Goal: Task Accomplishment & Management: Manage account settings

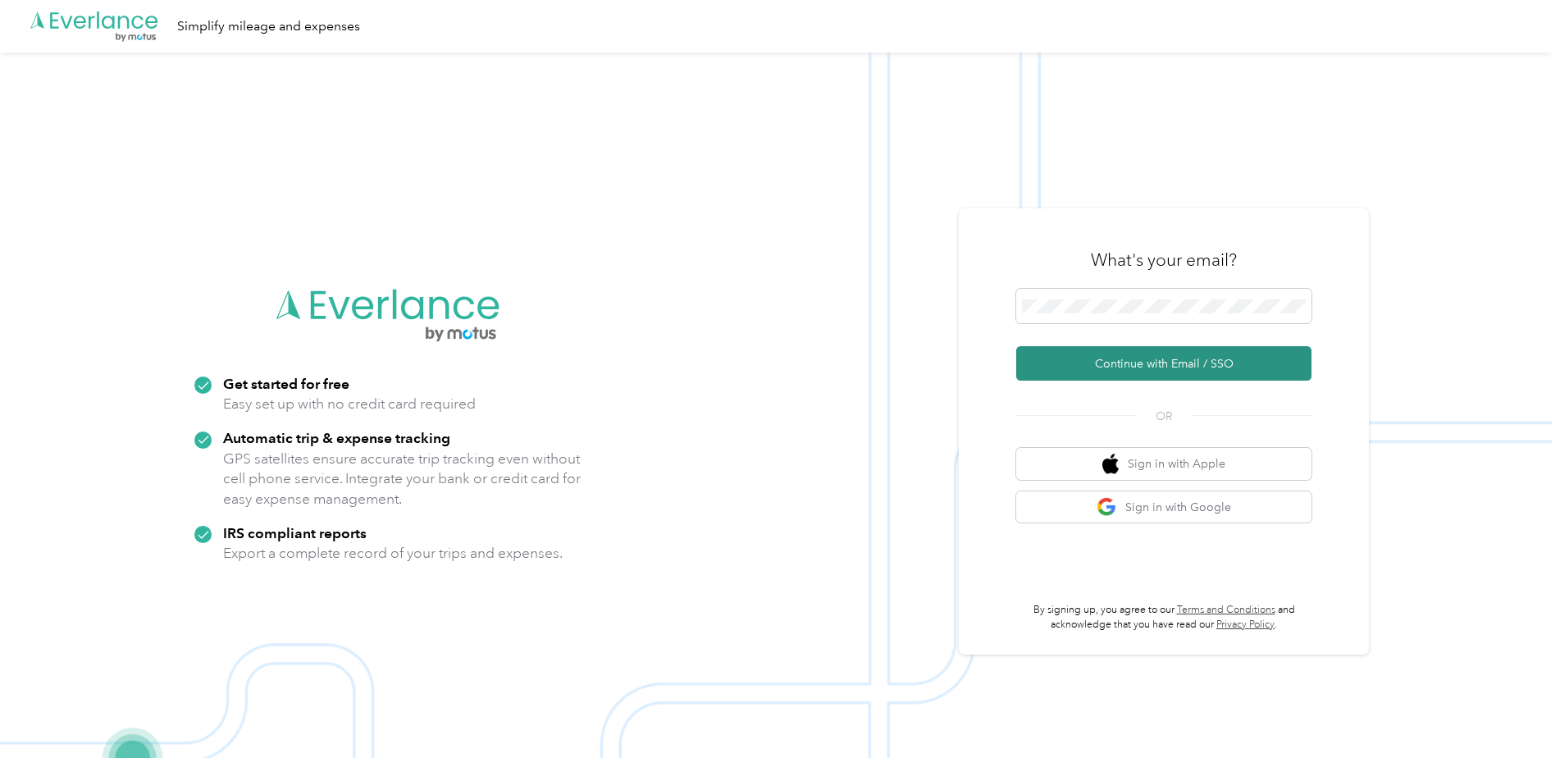
click at [1180, 358] on button "Continue with Email / SSO" at bounding box center [1163, 363] width 295 height 34
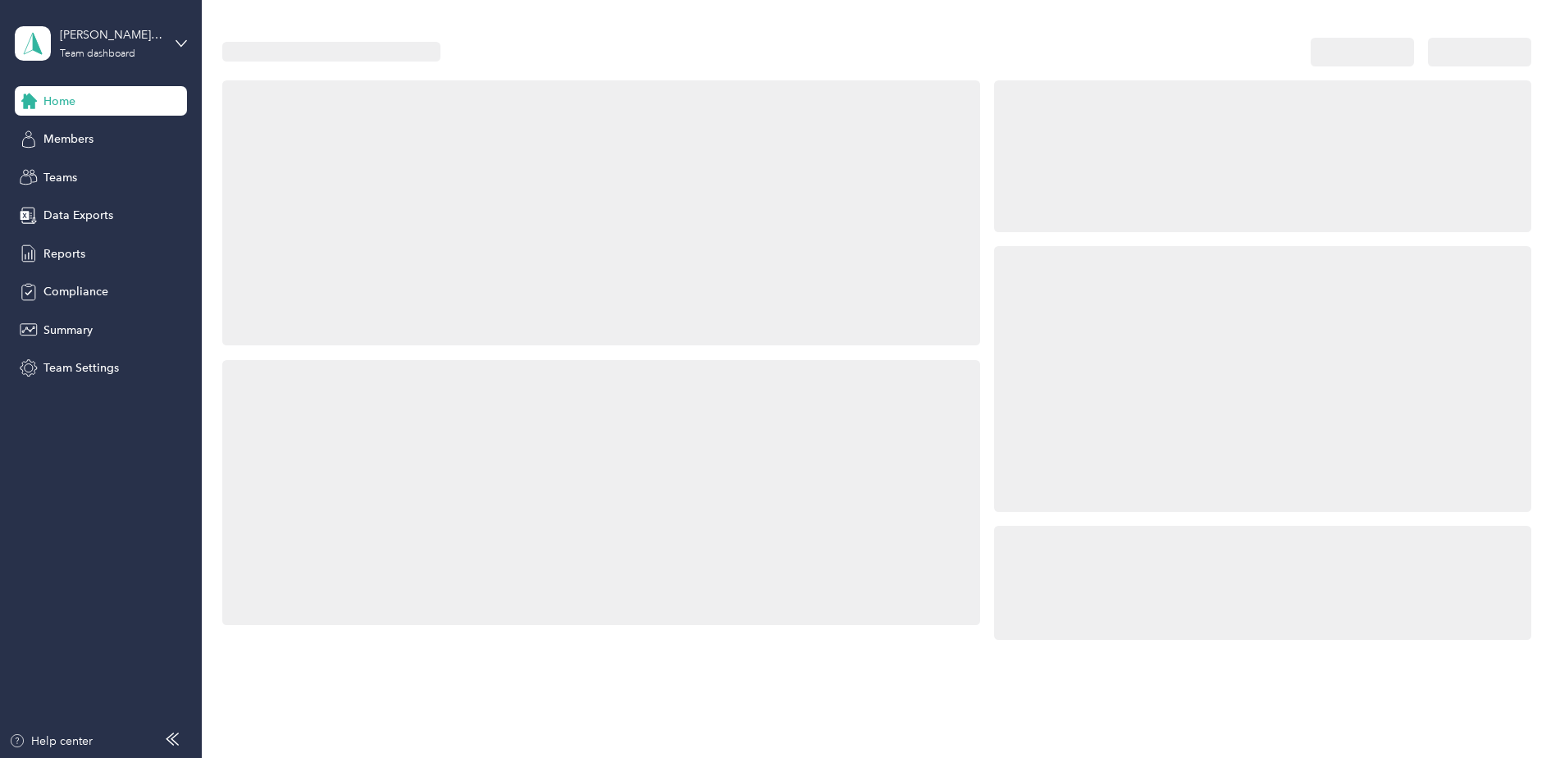
click at [1108, 307] on div at bounding box center [1262, 378] width 537 height 265
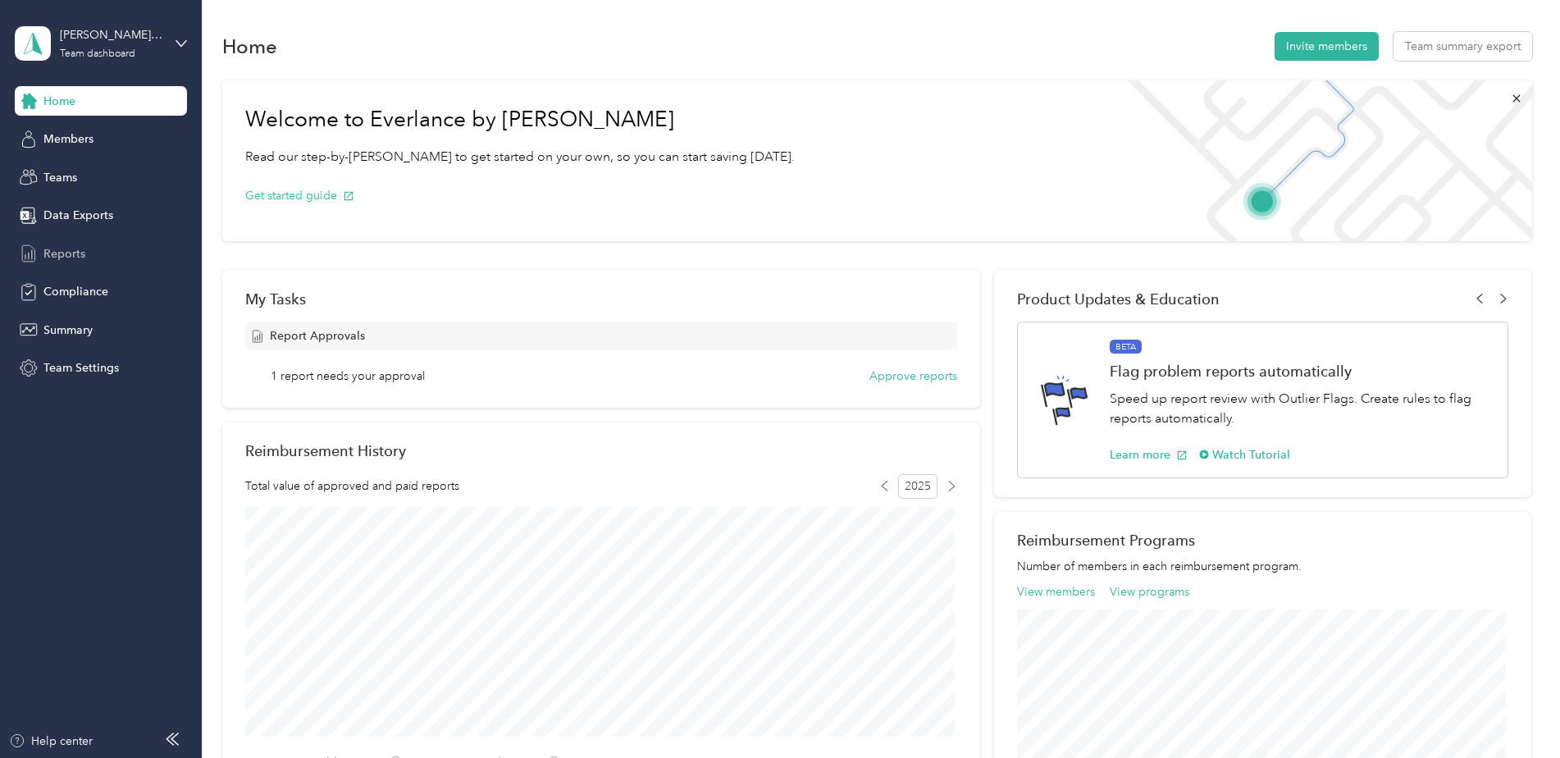
click at [68, 252] on span "Reports" at bounding box center [64, 253] width 42 height 17
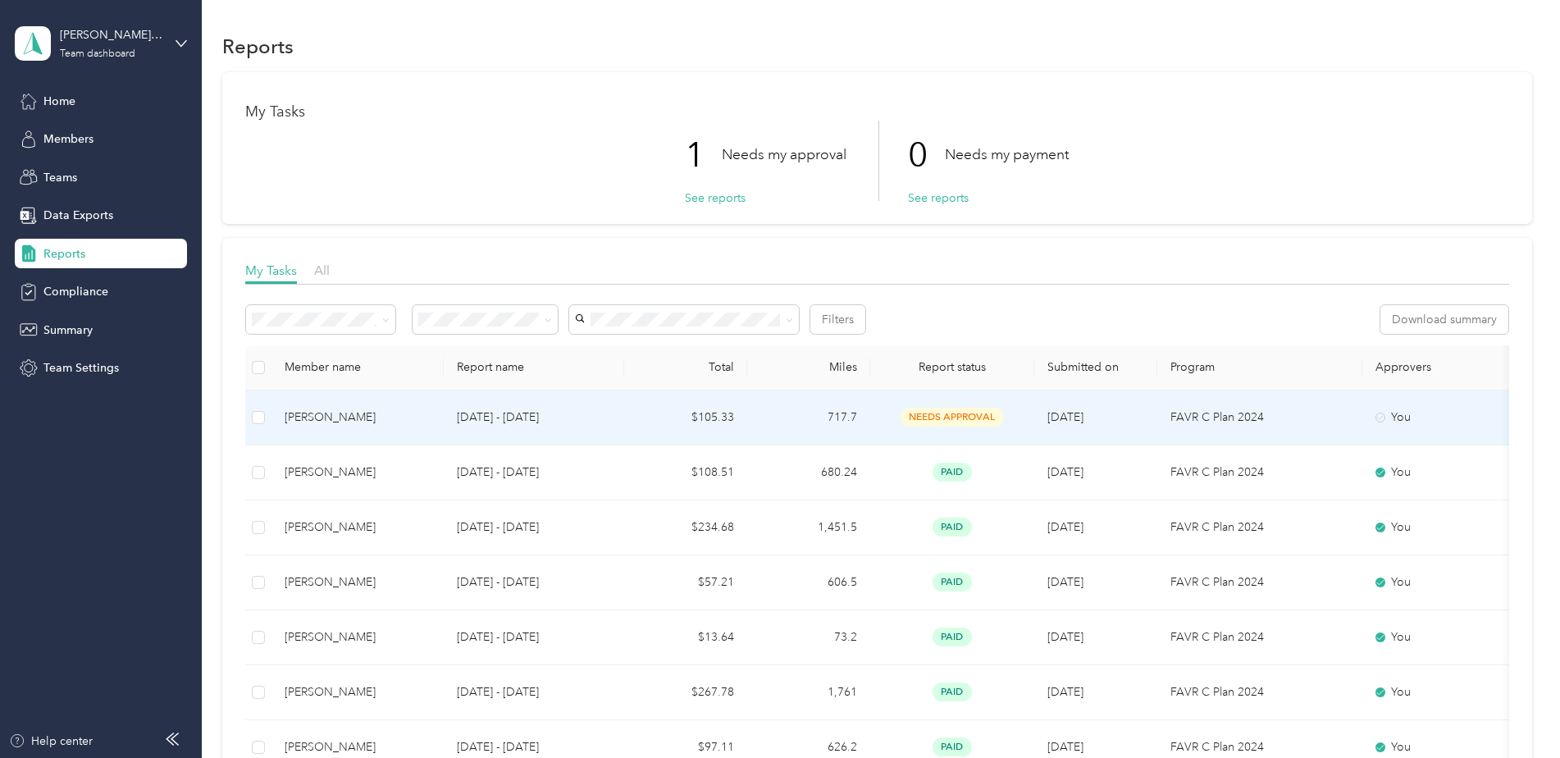
click at [953, 414] on span "needs approval" at bounding box center [951, 417] width 103 height 19
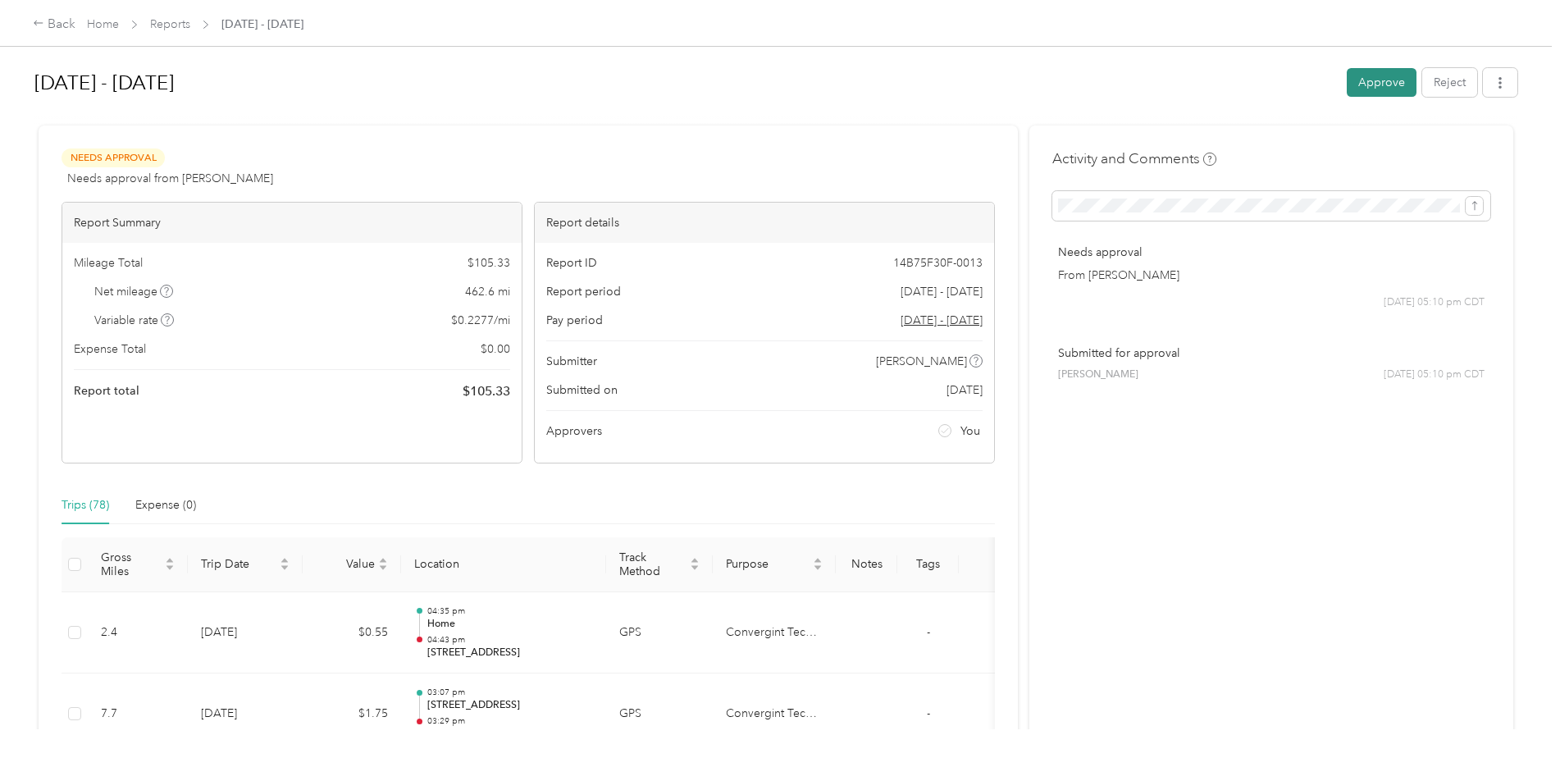
click at [1374, 78] on button "Approve" at bounding box center [1382, 82] width 70 height 29
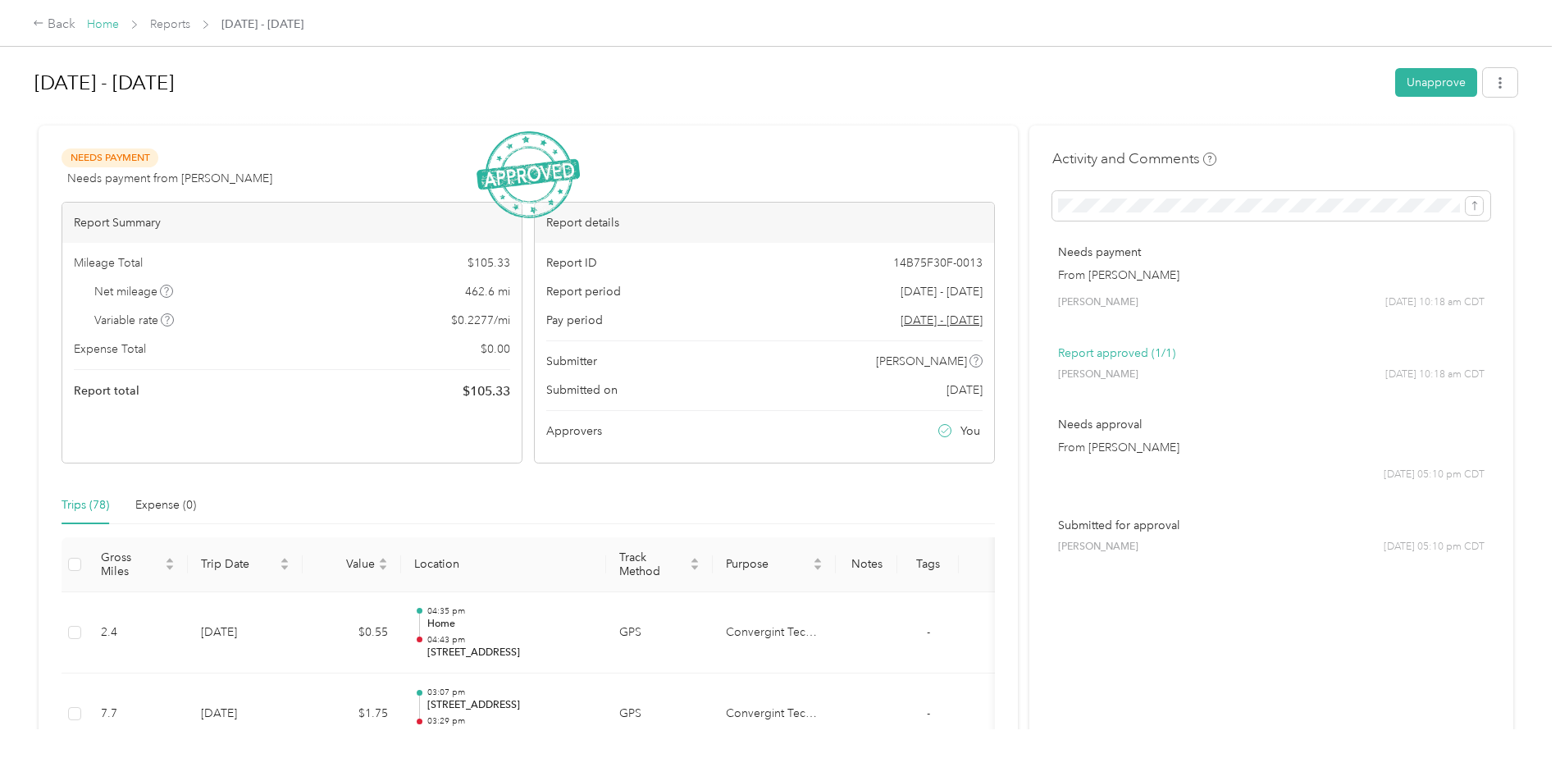
click at [102, 23] on link "Home" at bounding box center [103, 24] width 32 height 14
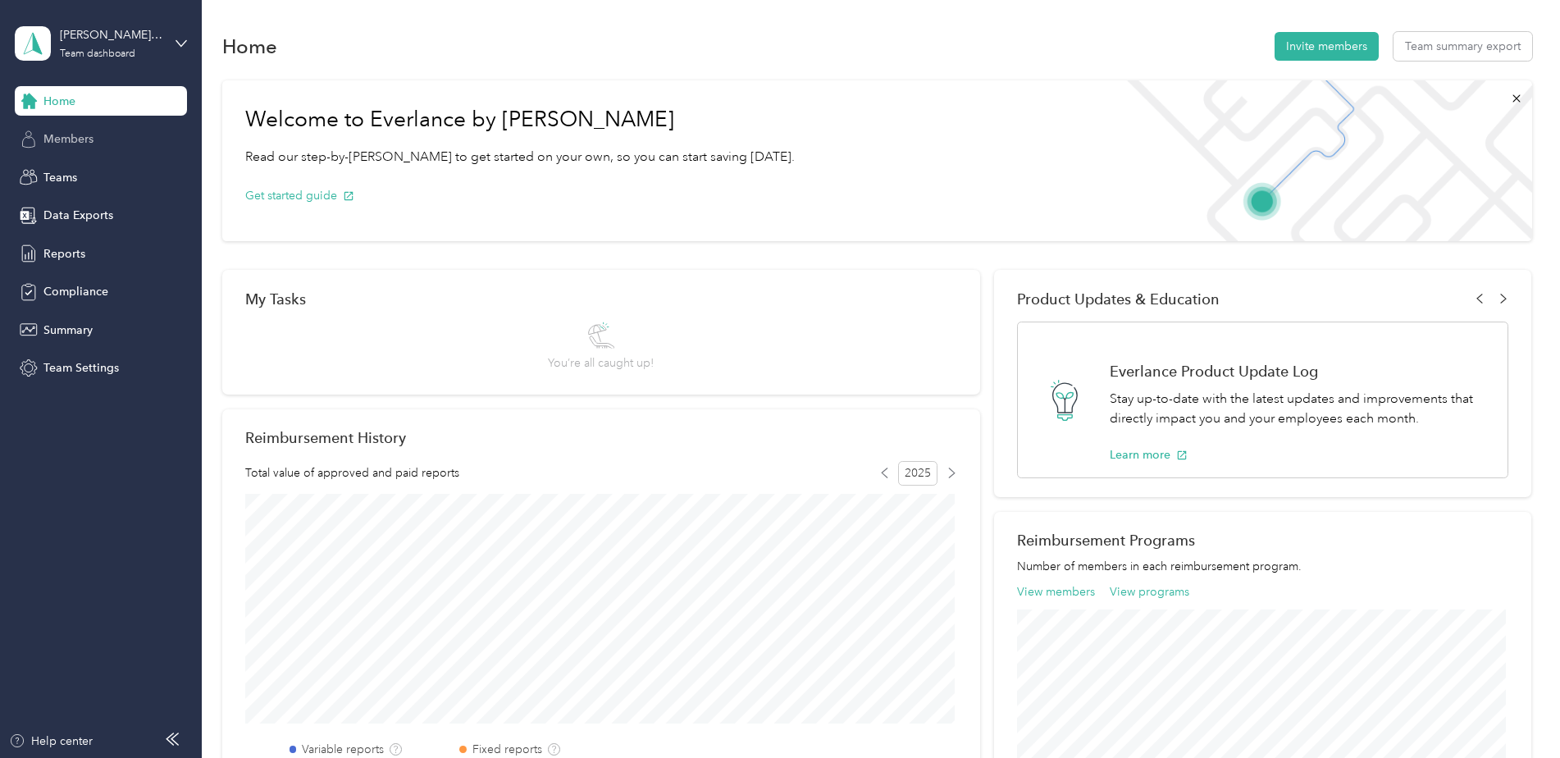
click at [75, 144] on span "Members" at bounding box center [68, 138] width 50 height 17
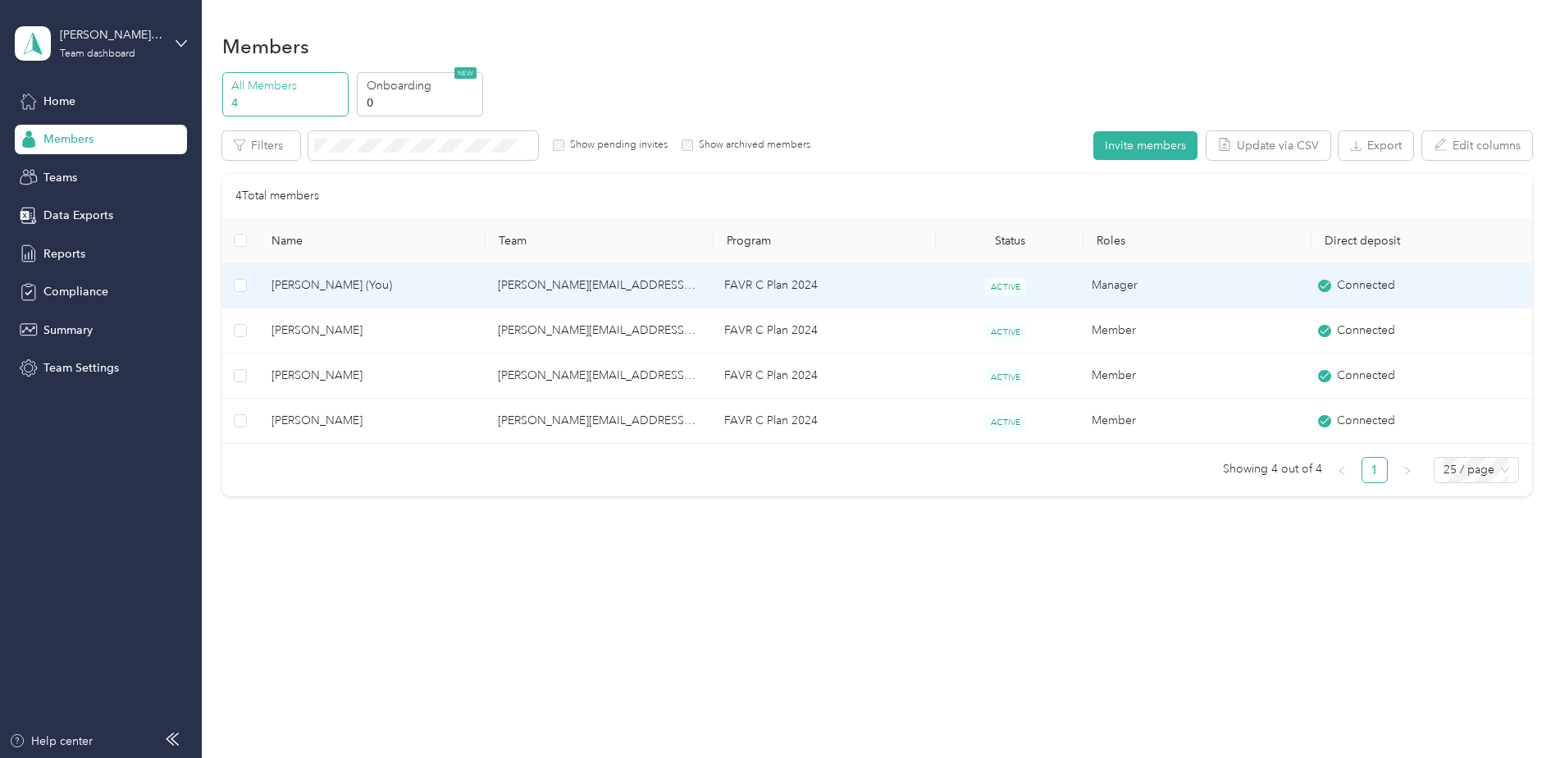
click at [299, 283] on span "[PERSON_NAME] (You)" at bounding box center [371, 285] width 200 height 18
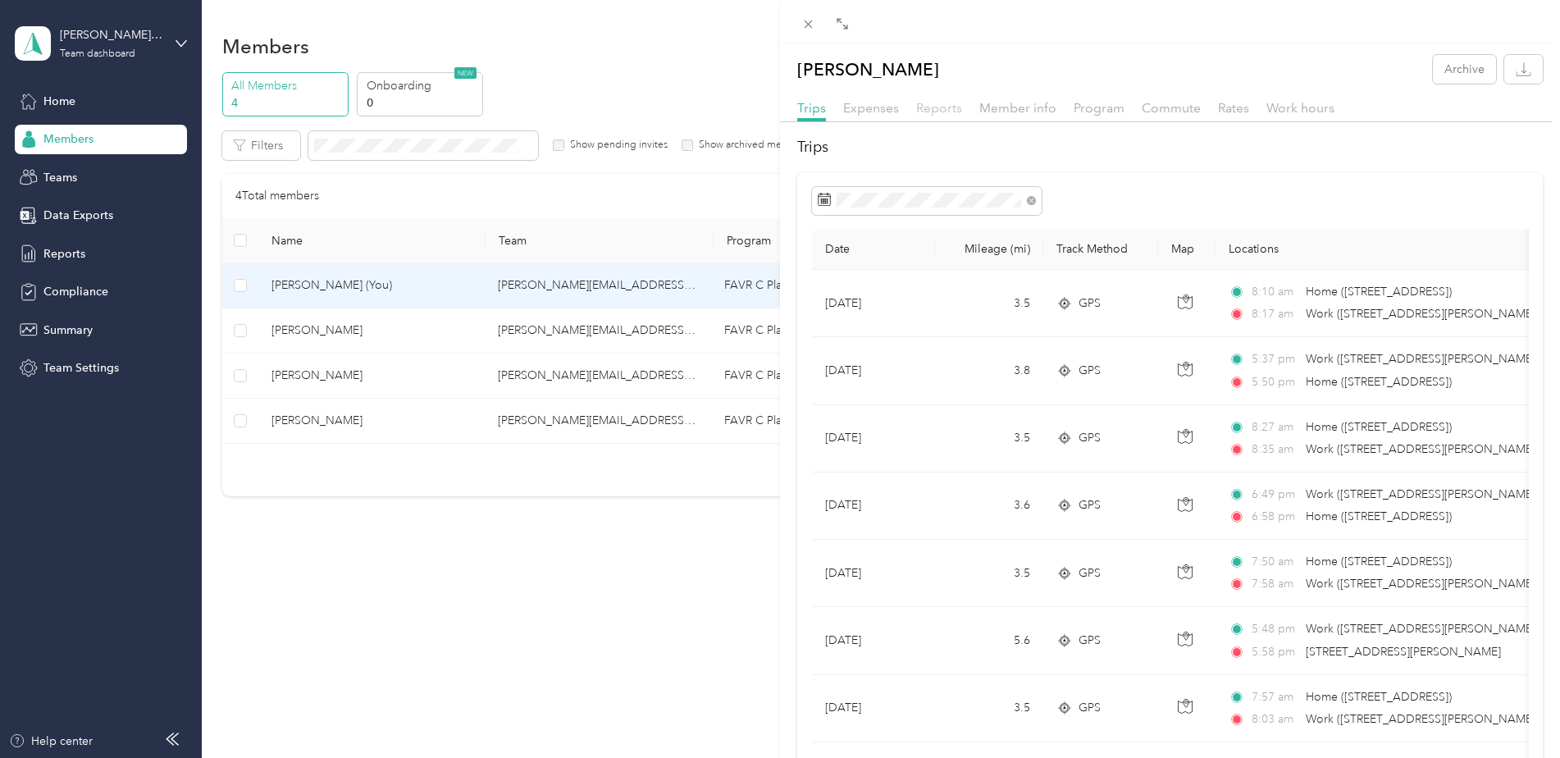
click at [941, 103] on span "Reports" at bounding box center [939, 108] width 46 height 16
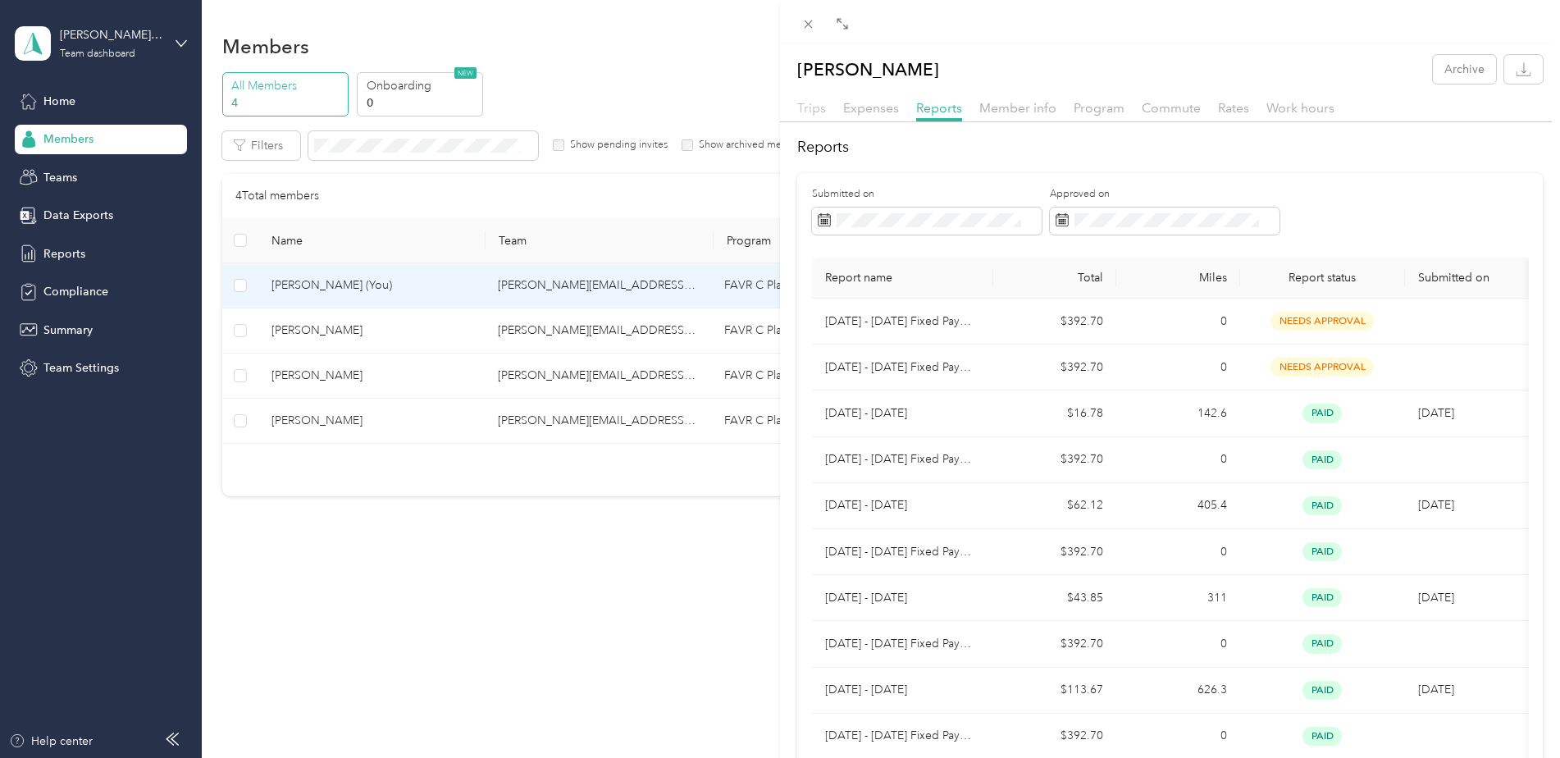
click at [809, 107] on span "Trips" at bounding box center [811, 108] width 29 height 16
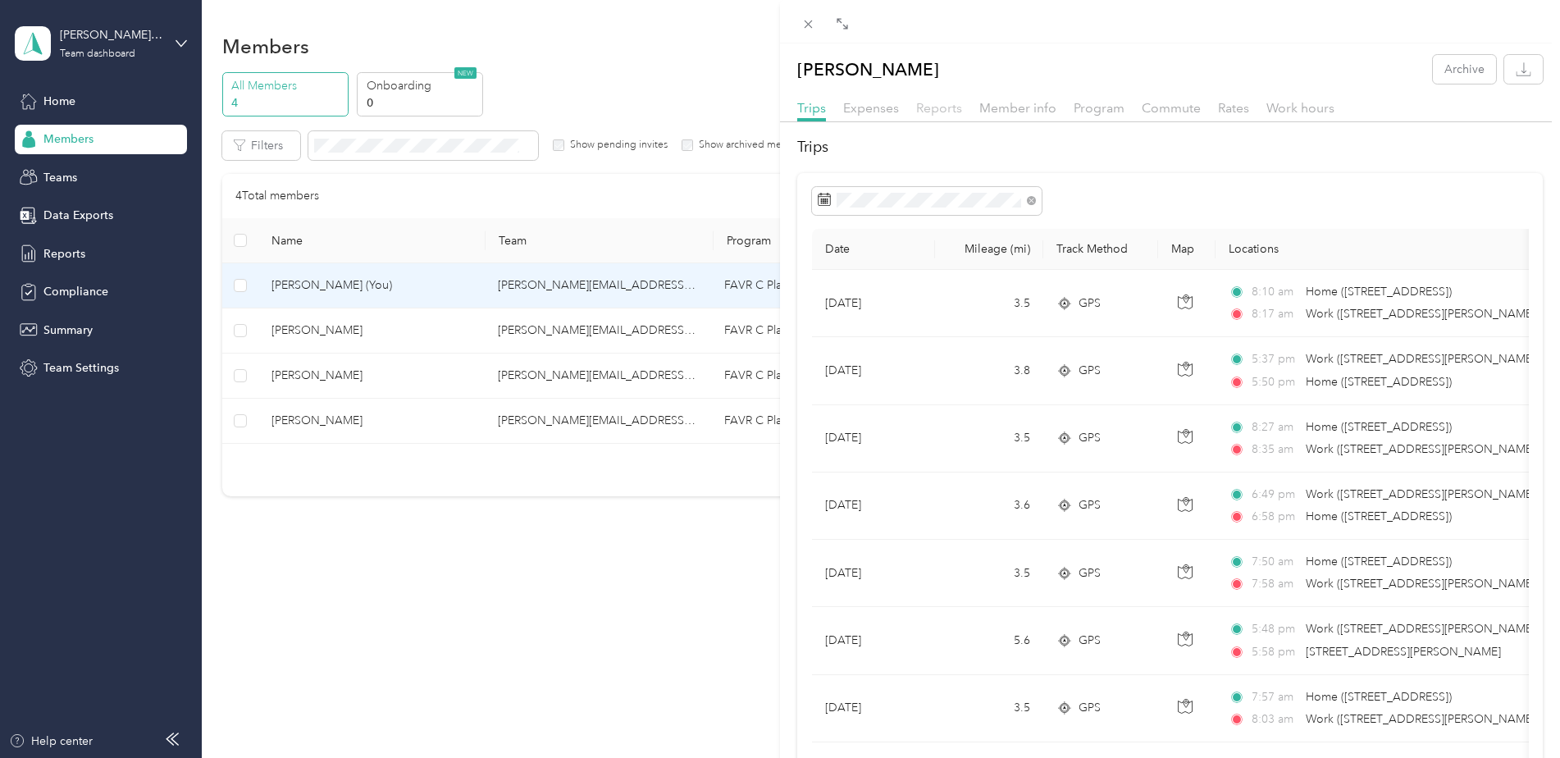
click at [941, 105] on span "Reports" at bounding box center [939, 108] width 46 height 16
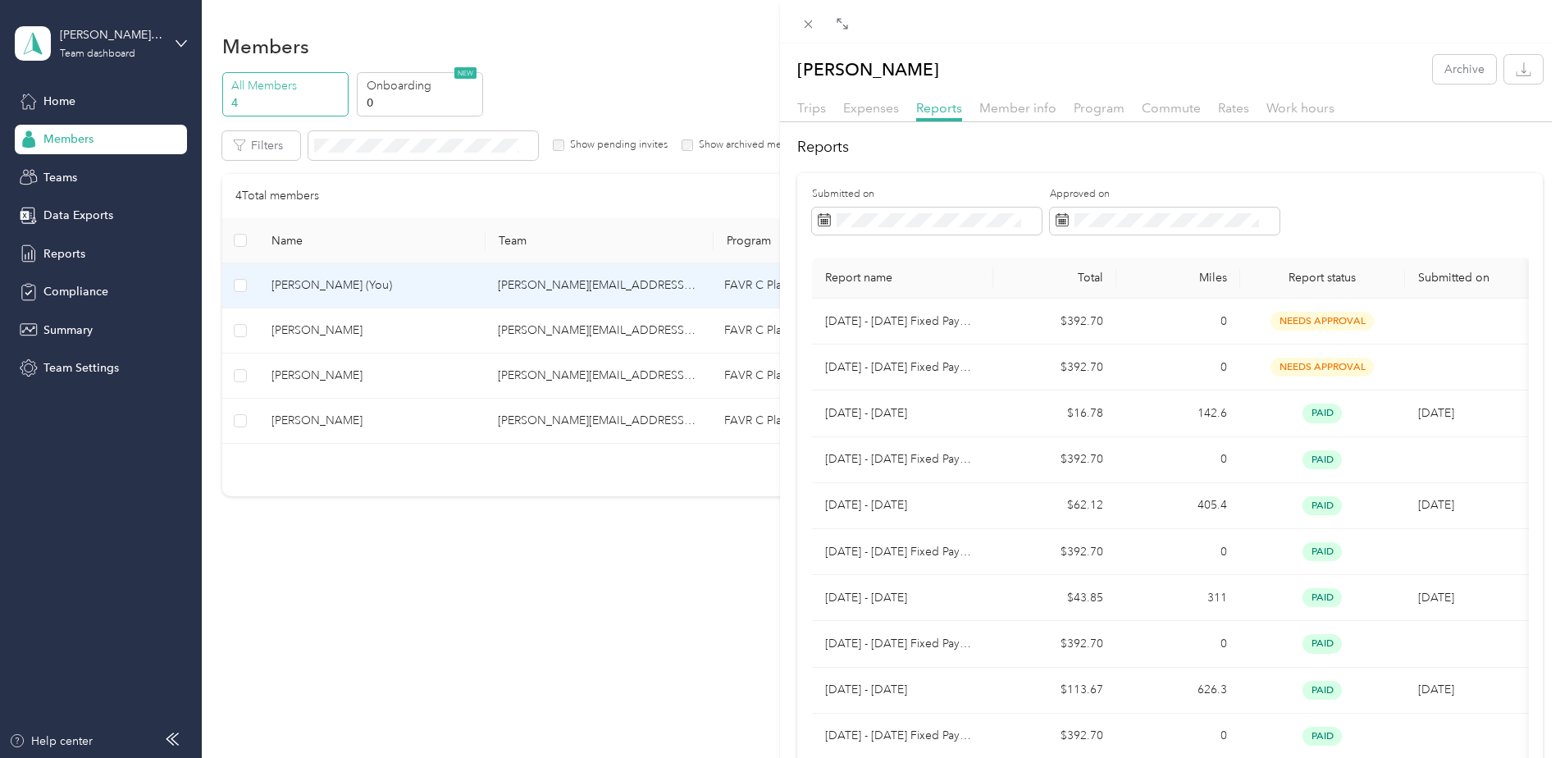
click at [62, 99] on div "[PERSON_NAME] Archive Trips Expenses Reports Member info Program Commute Rates …" at bounding box center [780, 379] width 1560 height 758
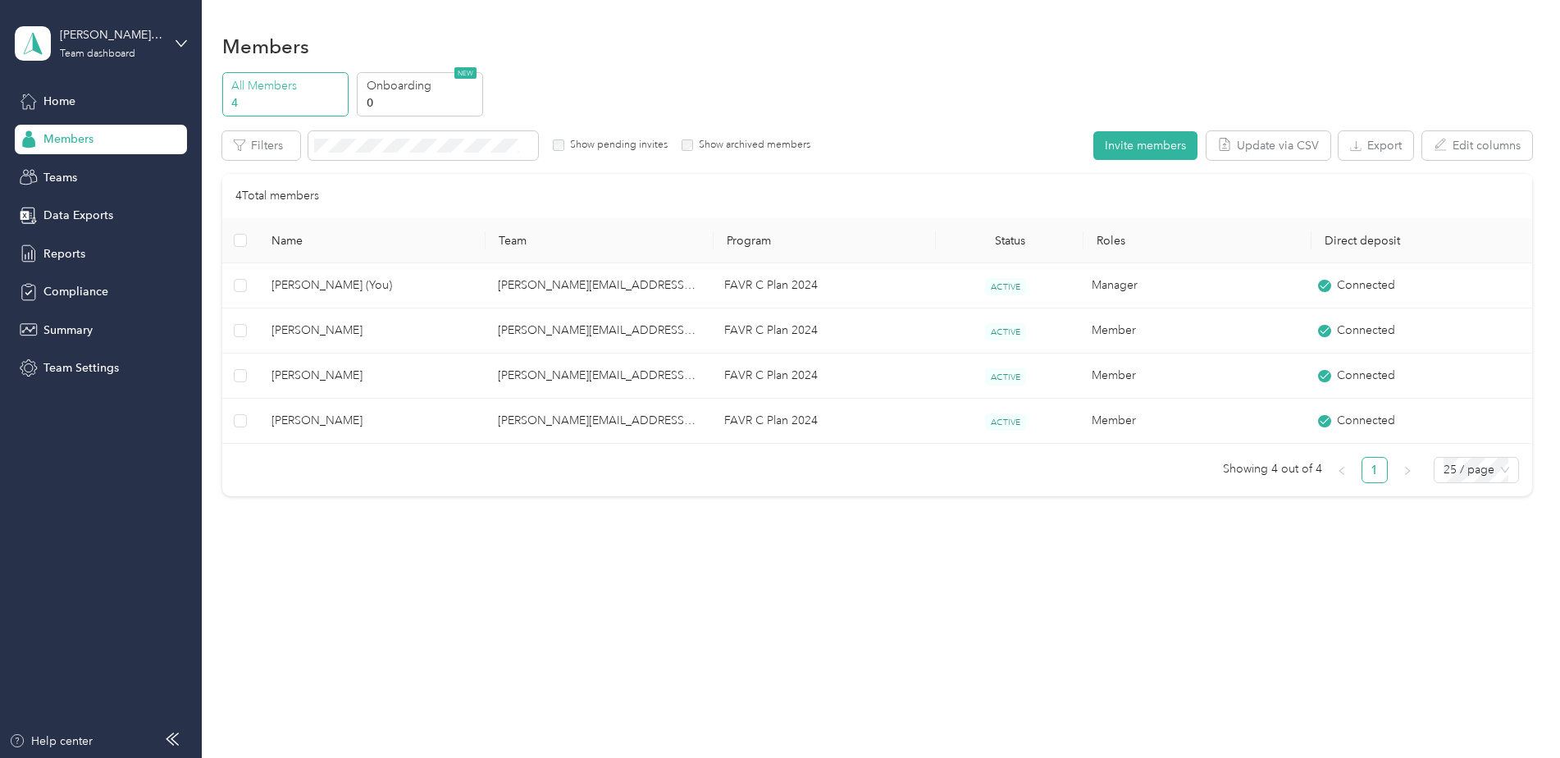
click at [62, 99] on span "Home" at bounding box center [59, 101] width 32 height 17
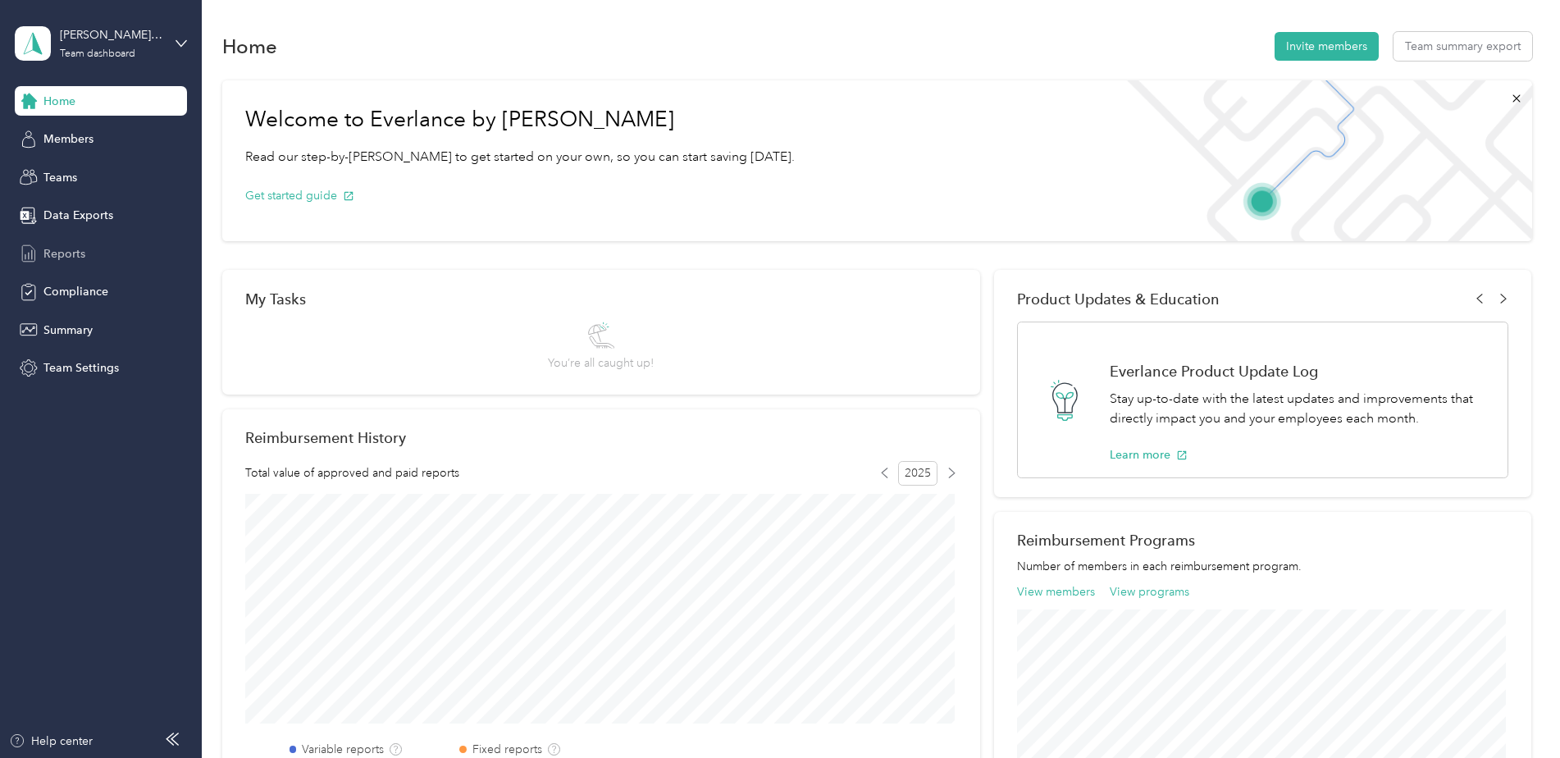
click at [63, 250] on span "Reports" at bounding box center [64, 253] width 42 height 17
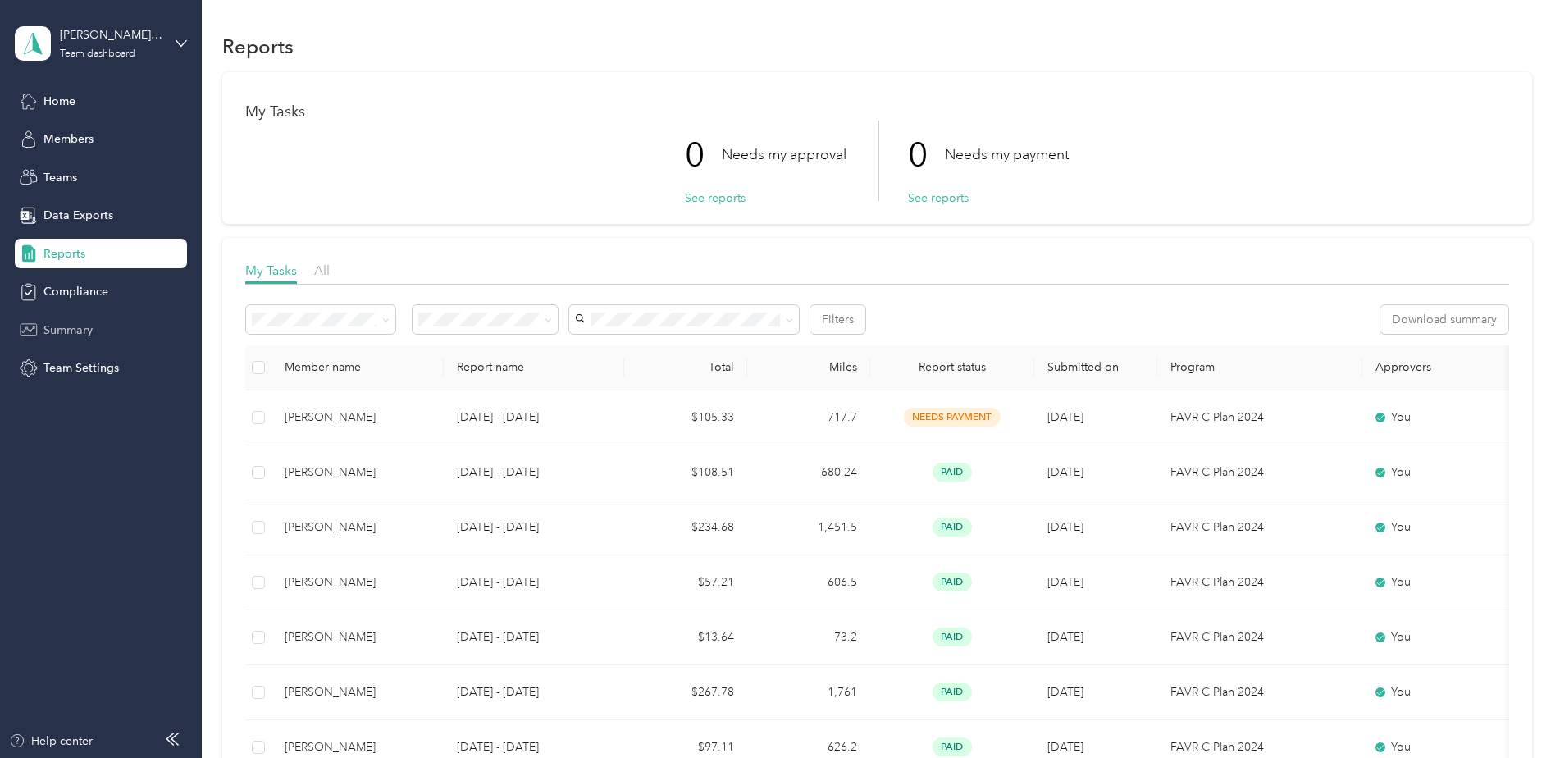
click at [62, 329] on span "Summary" at bounding box center [67, 329] width 49 height 17
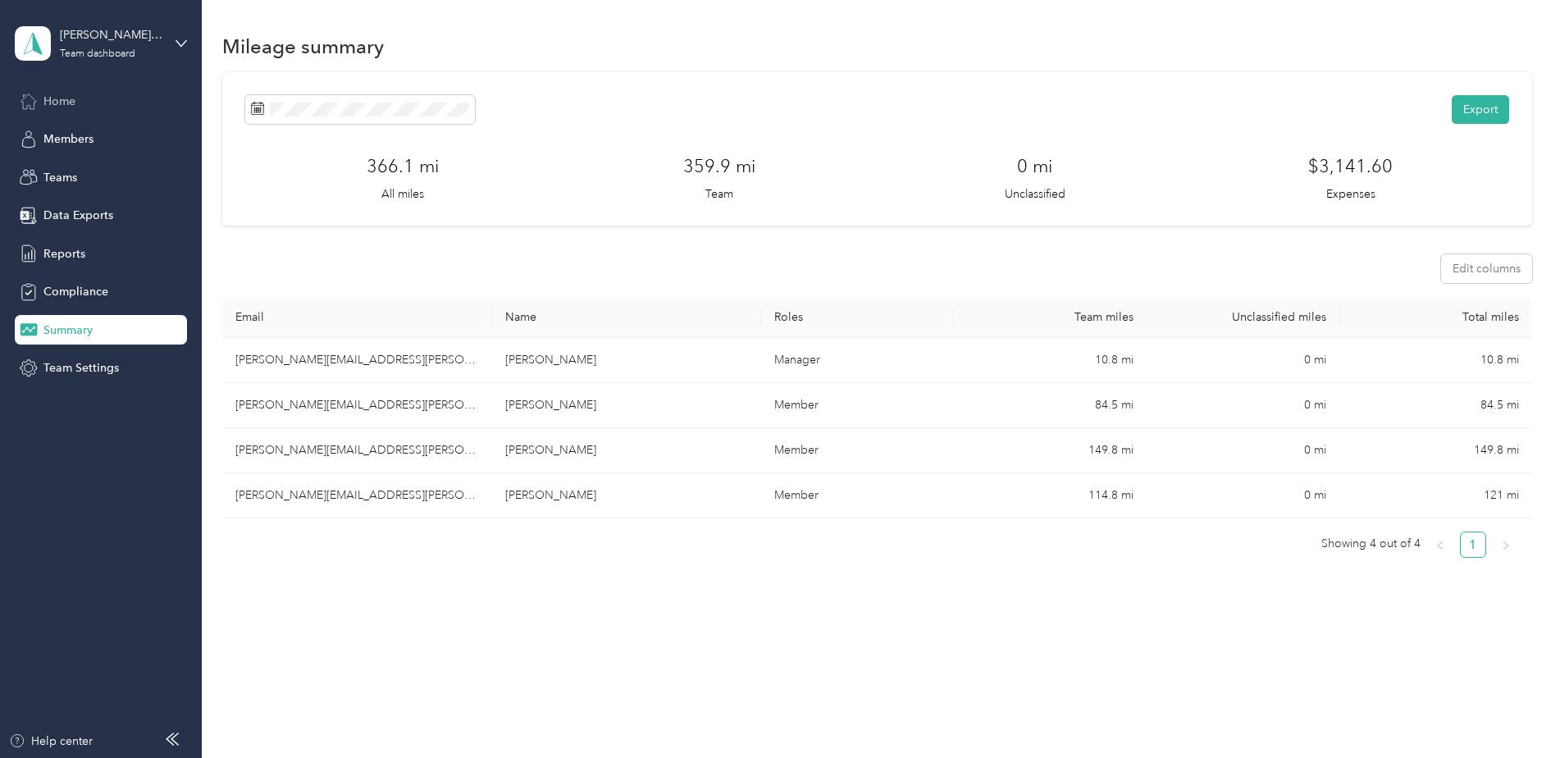
click at [62, 105] on span "Home" at bounding box center [59, 101] width 32 height 17
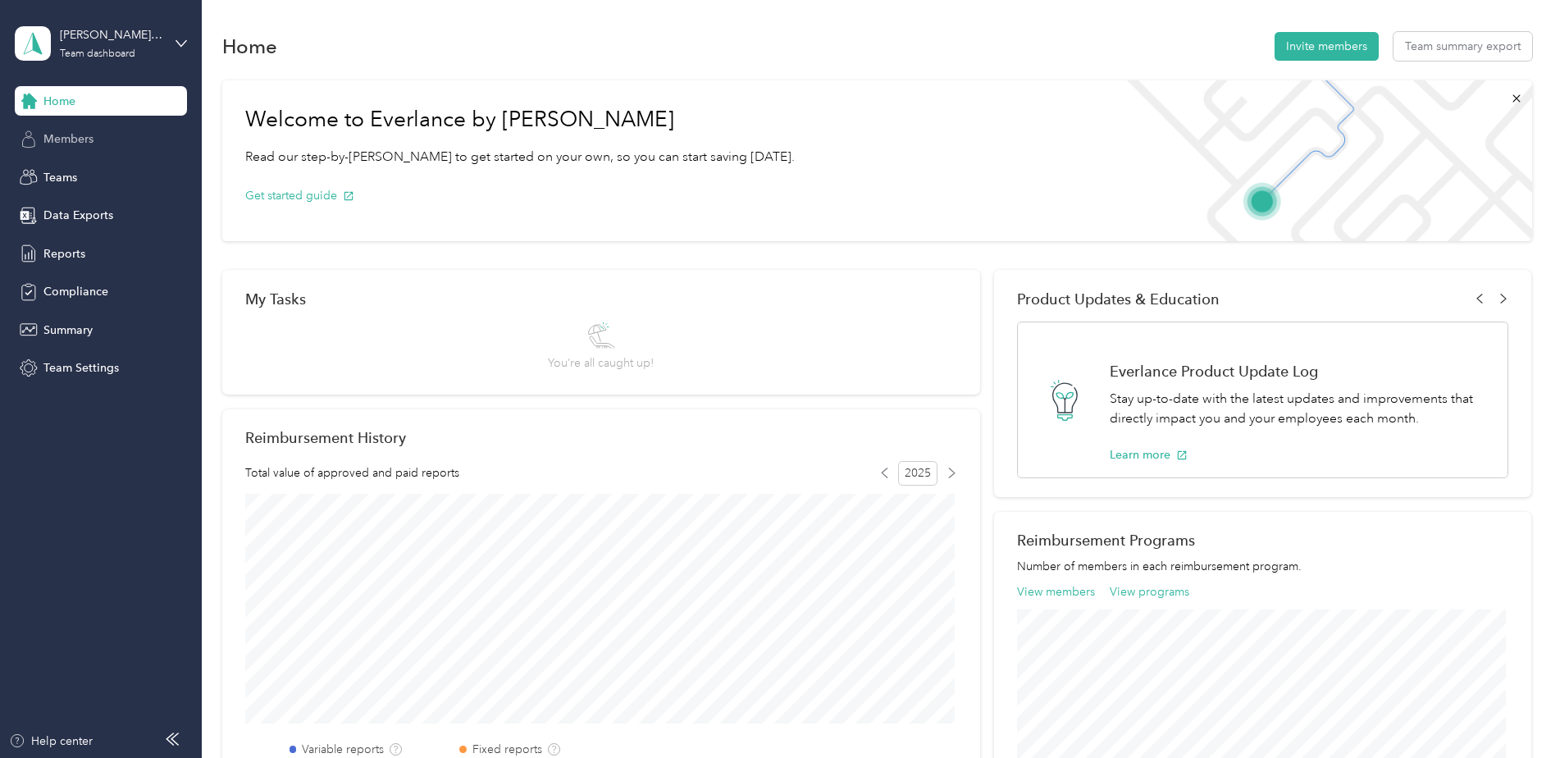
click at [74, 140] on span "Members" at bounding box center [68, 138] width 50 height 17
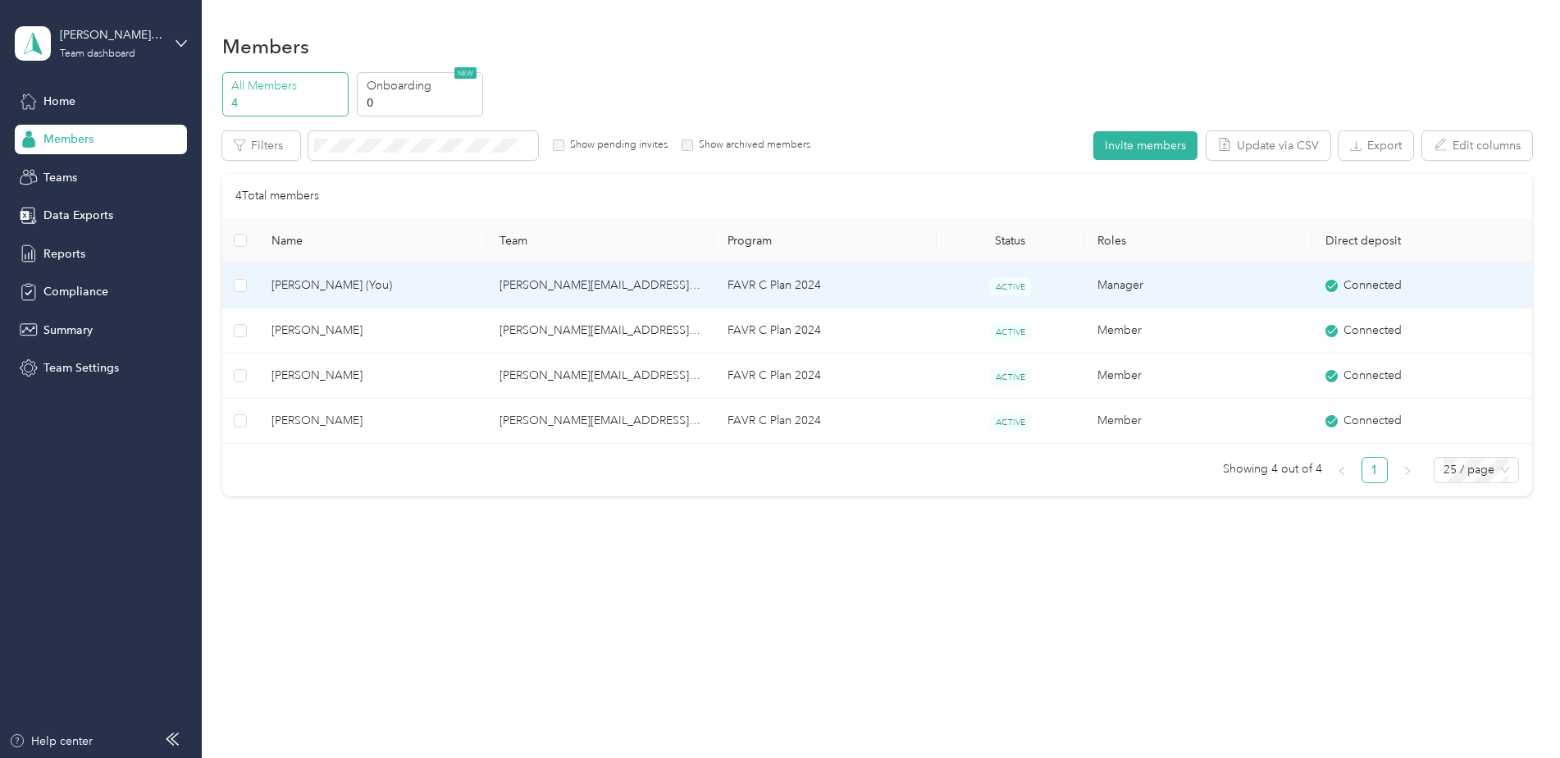
click at [408, 289] on span "[PERSON_NAME] (You)" at bounding box center [372, 285] width 202 height 18
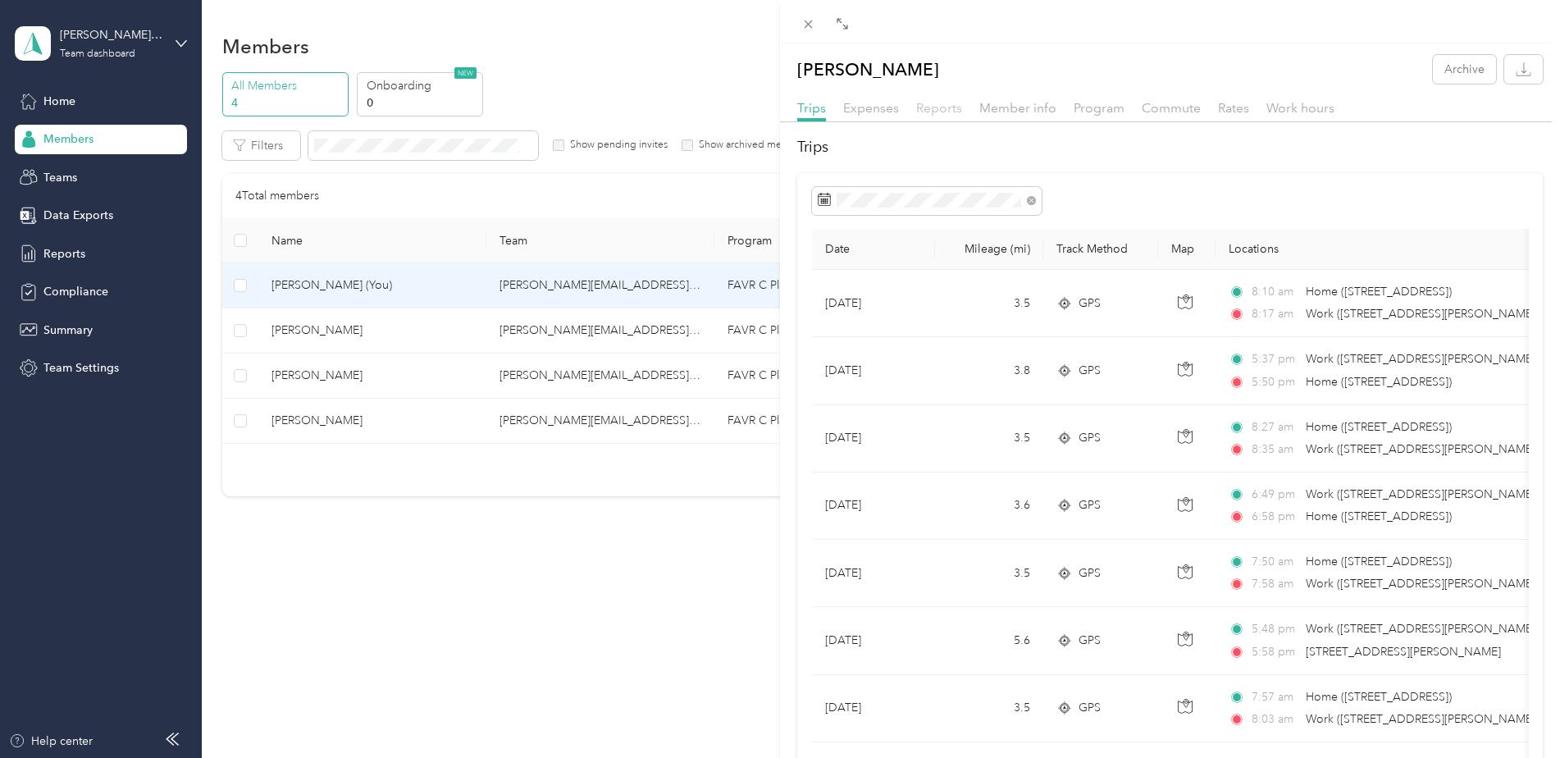
click at [928, 107] on span "Reports" at bounding box center [939, 108] width 46 height 16
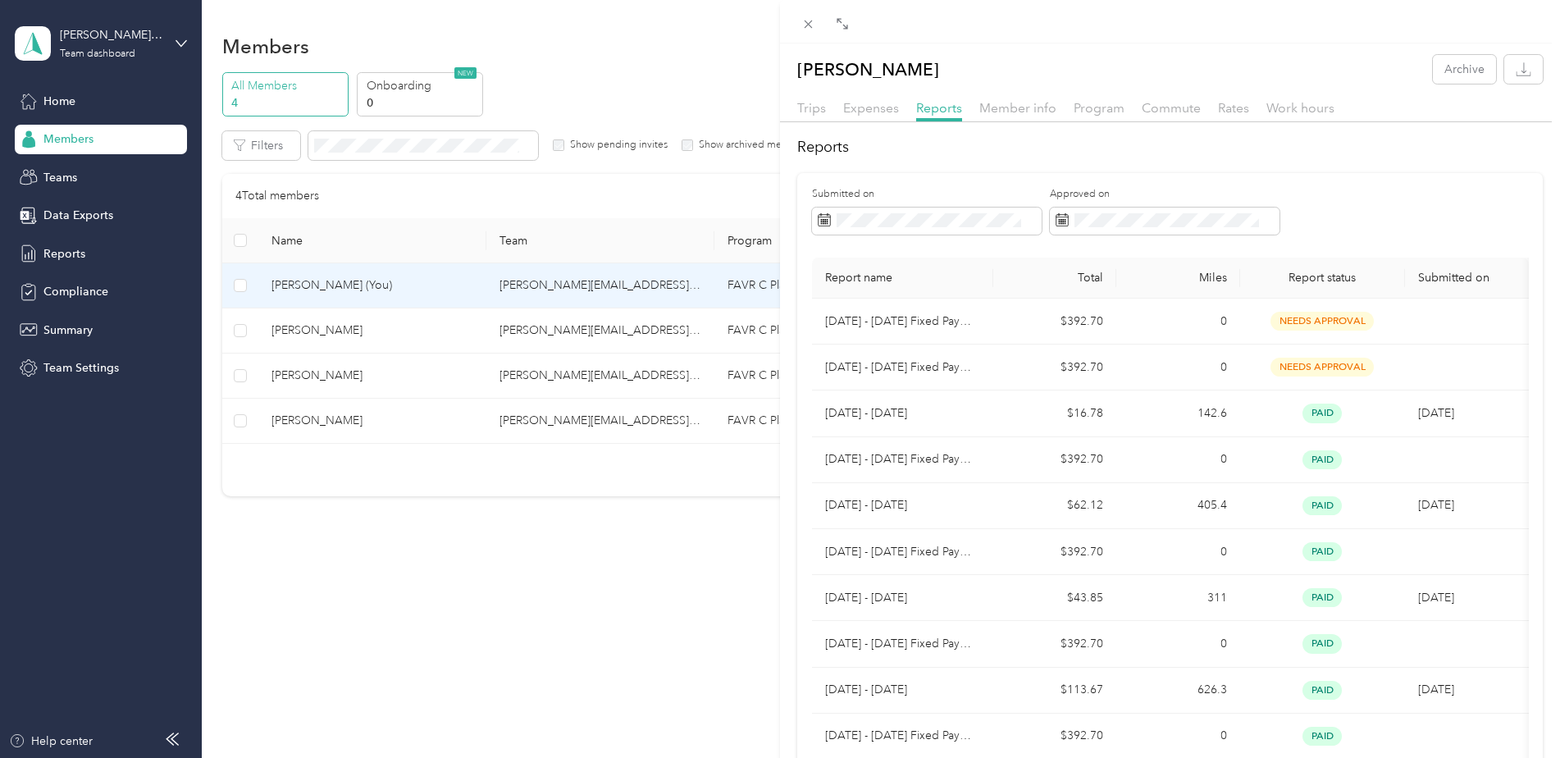
click at [71, 287] on div "[PERSON_NAME] Archive Trips Expenses Reports Member info Program Commute Rates …" at bounding box center [780, 379] width 1560 height 758
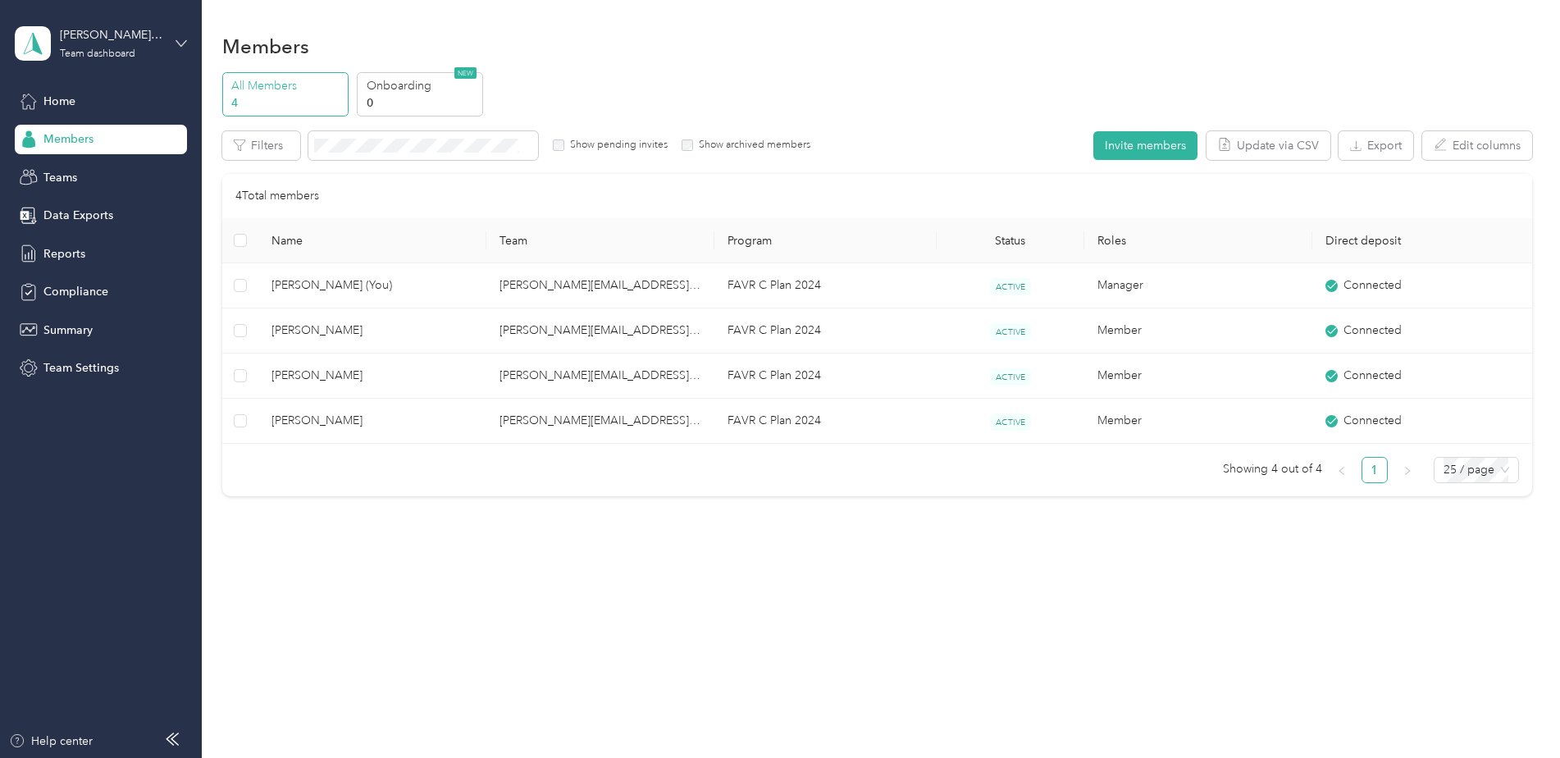
click at [179, 44] on icon at bounding box center [180, 43] width 11 height 11
click at [121, 170] on div "Personal dashboard" at bounding box center [81, 171] width 103 height 17
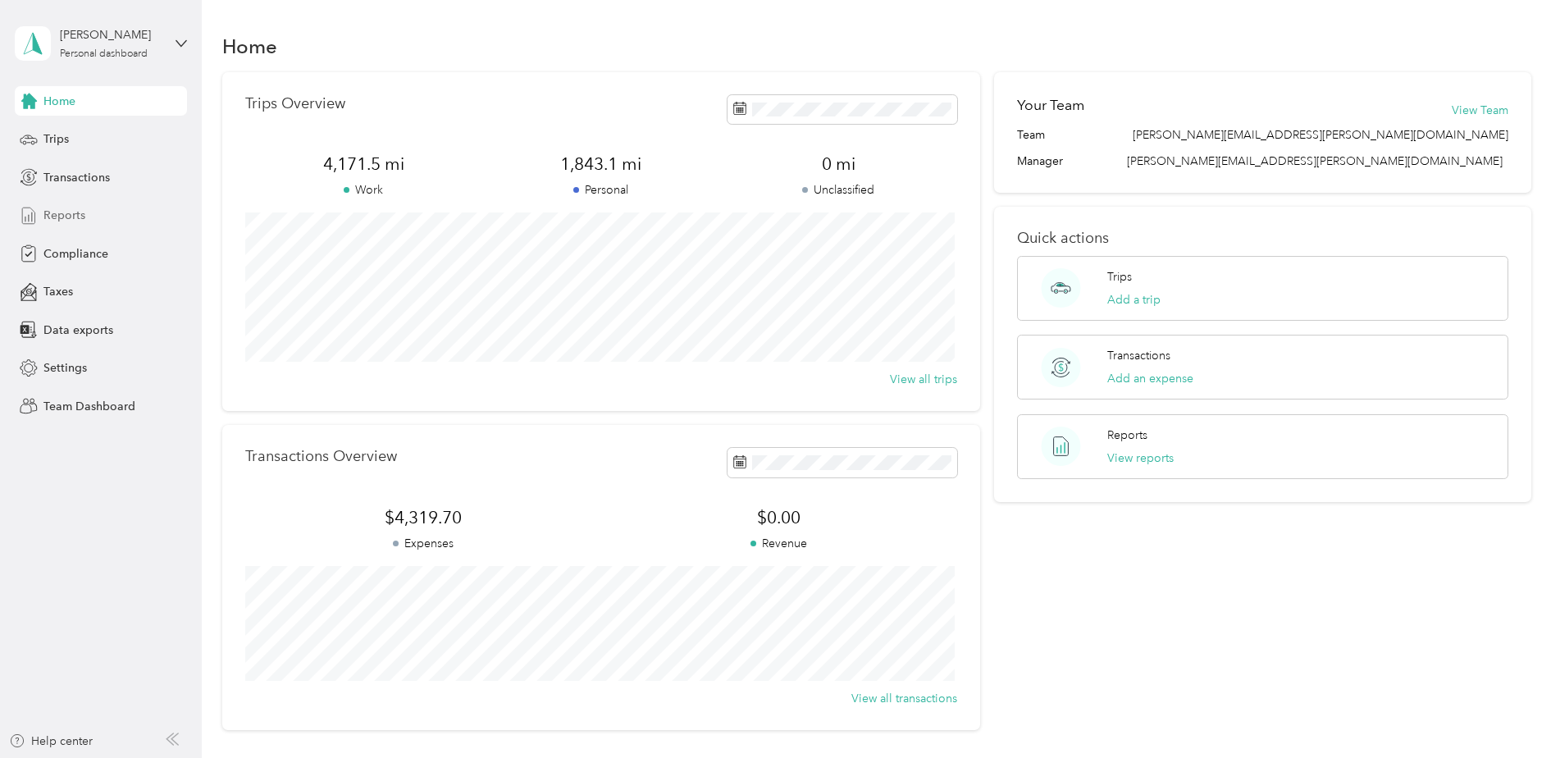
click at [57, 205] on div "Reports" at bounding box center [101, 216] width 172 height 30
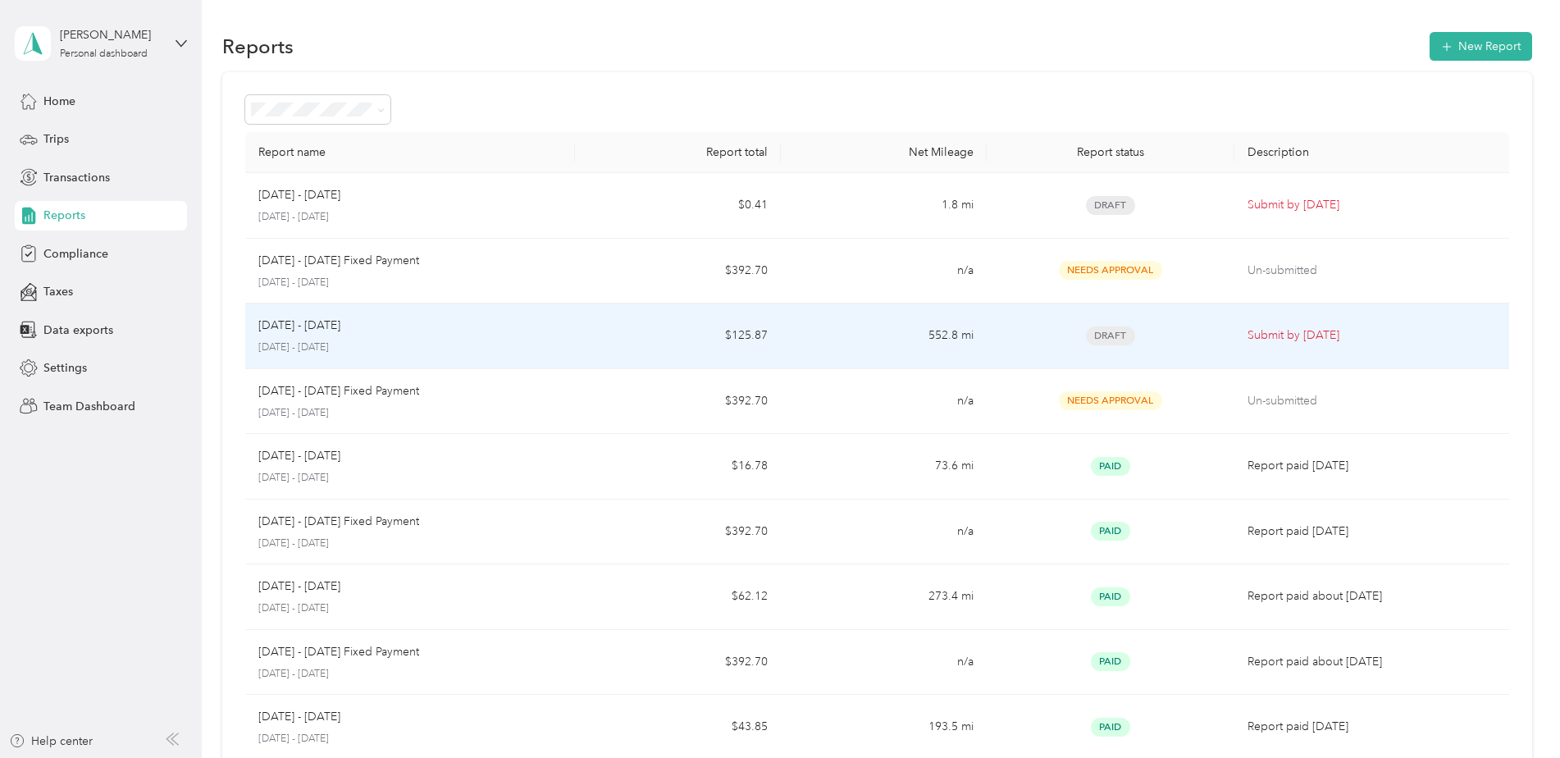
click at [805, 344] on td "552.8 mi" at bounding box center [884, 336] width 206 height 66
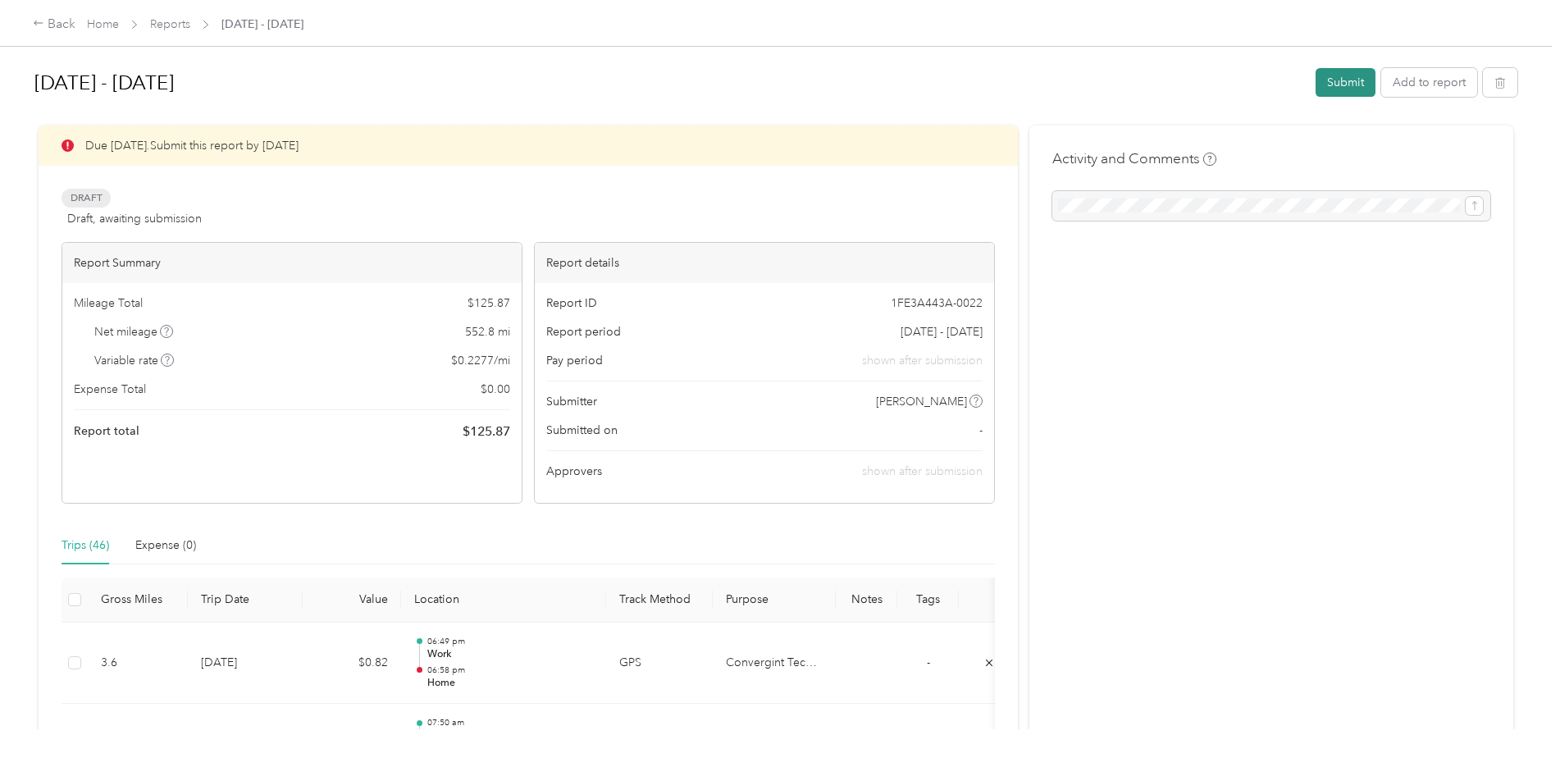
click at [1338, 80] on button "Submit" at bounding box center [1345, 82] width 60 height 29
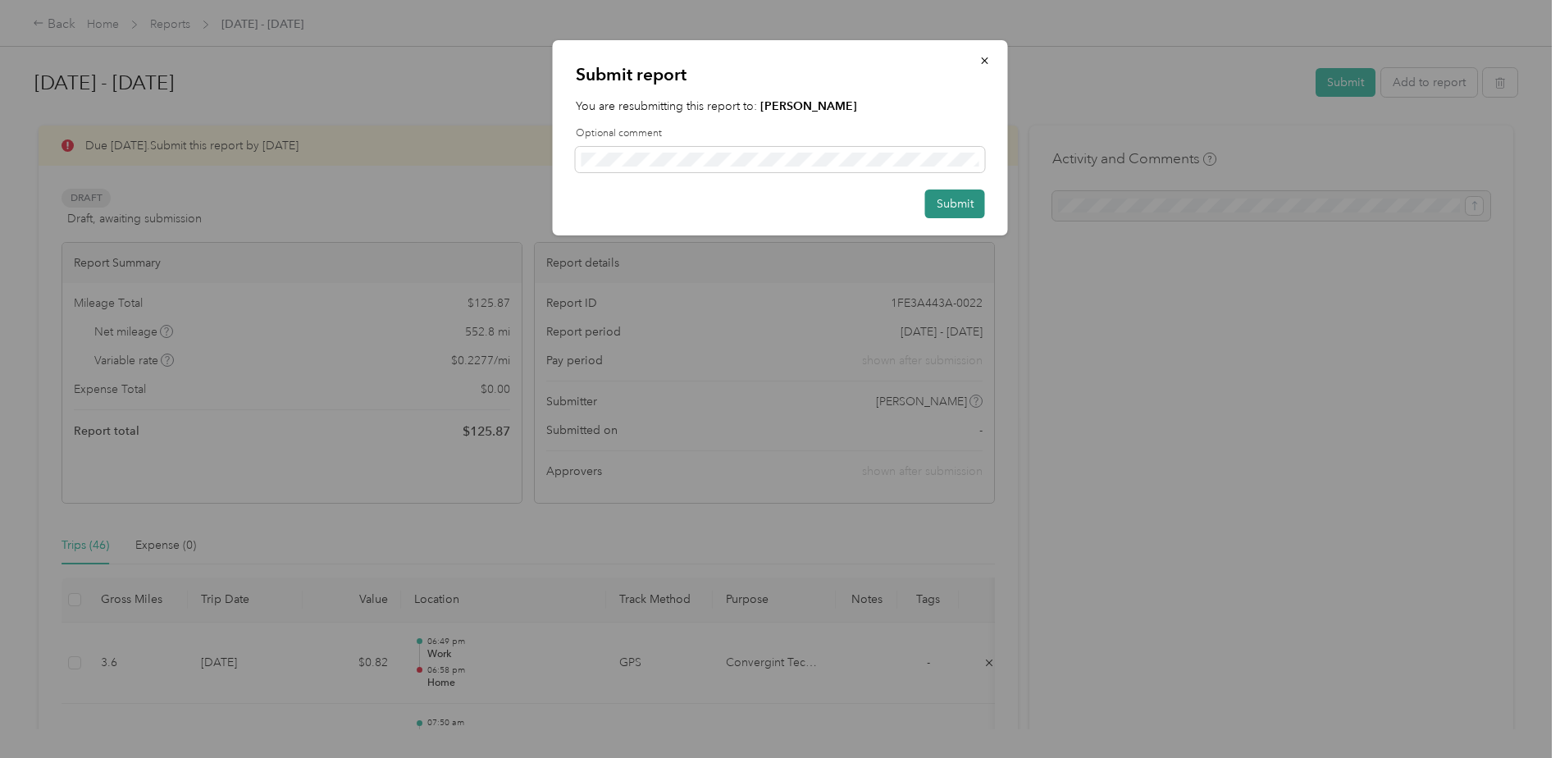
click at [951, 198] on button "Submit" at bounding box center [955, 203] width 60 height 29
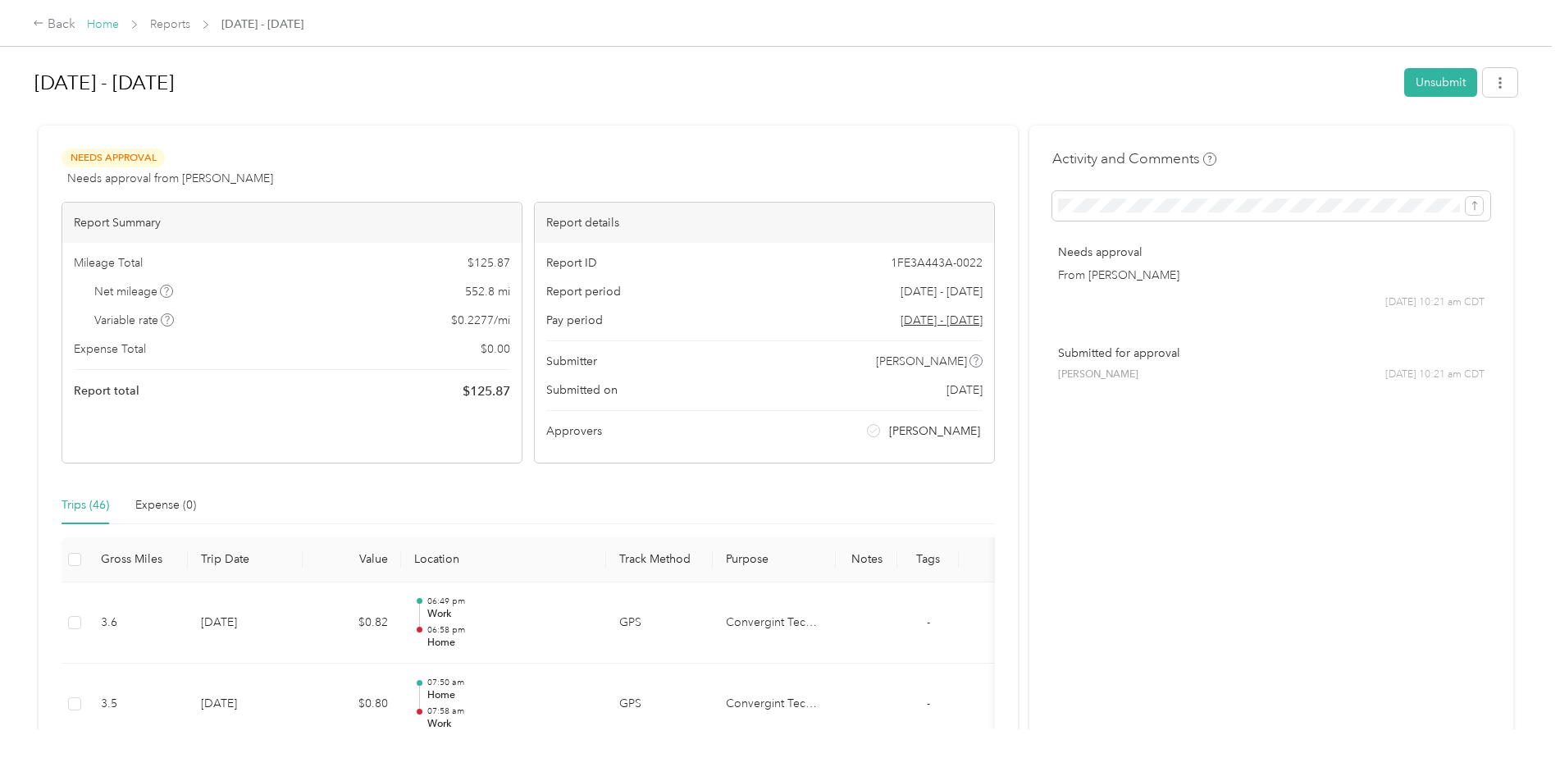
click at [103, 21] on link "Home" at bounding box center [103, 24] width 32 height 14
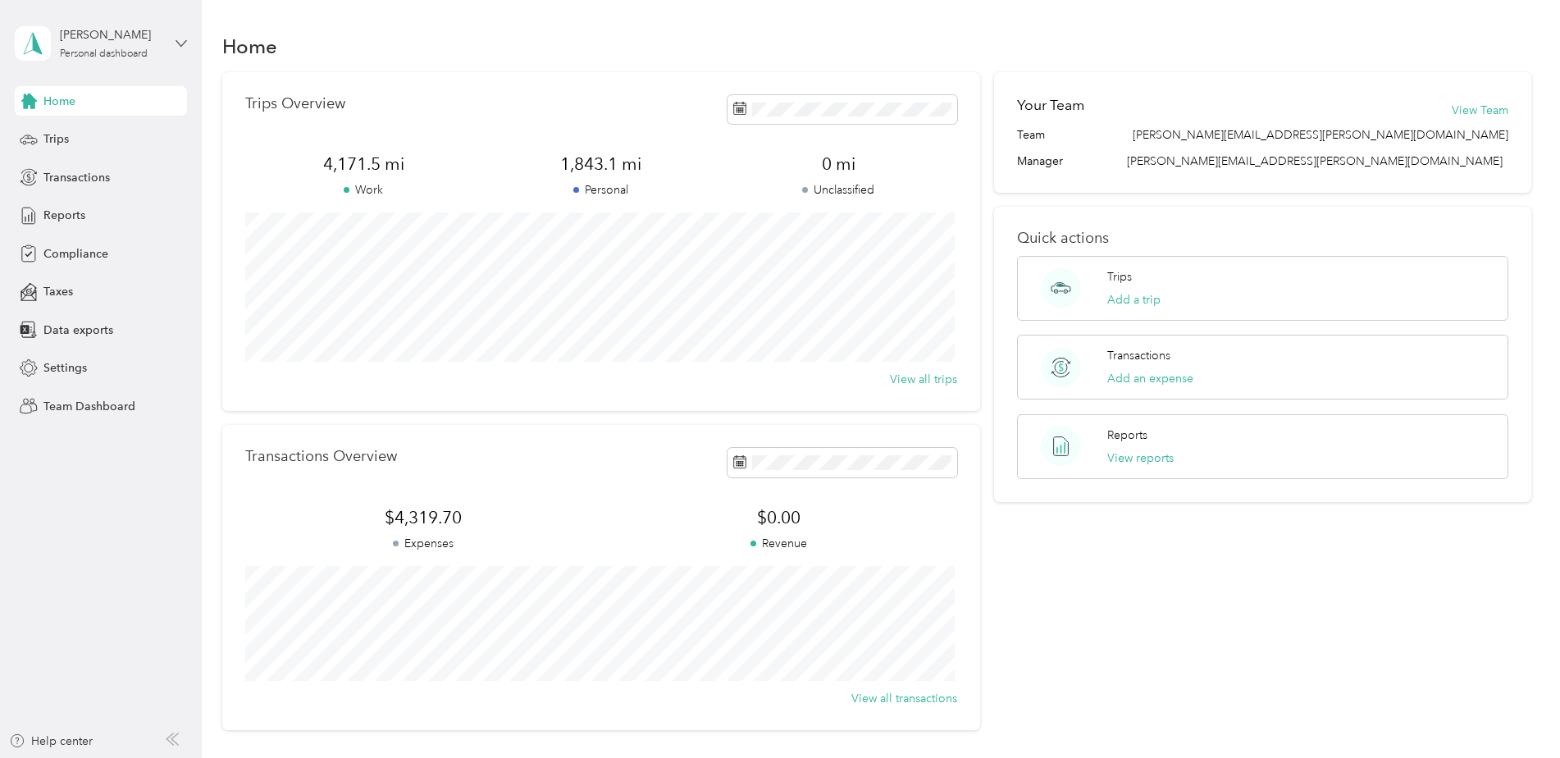
click at [178, 42] on icon at bounding box center [181, 43] width 10 height 6
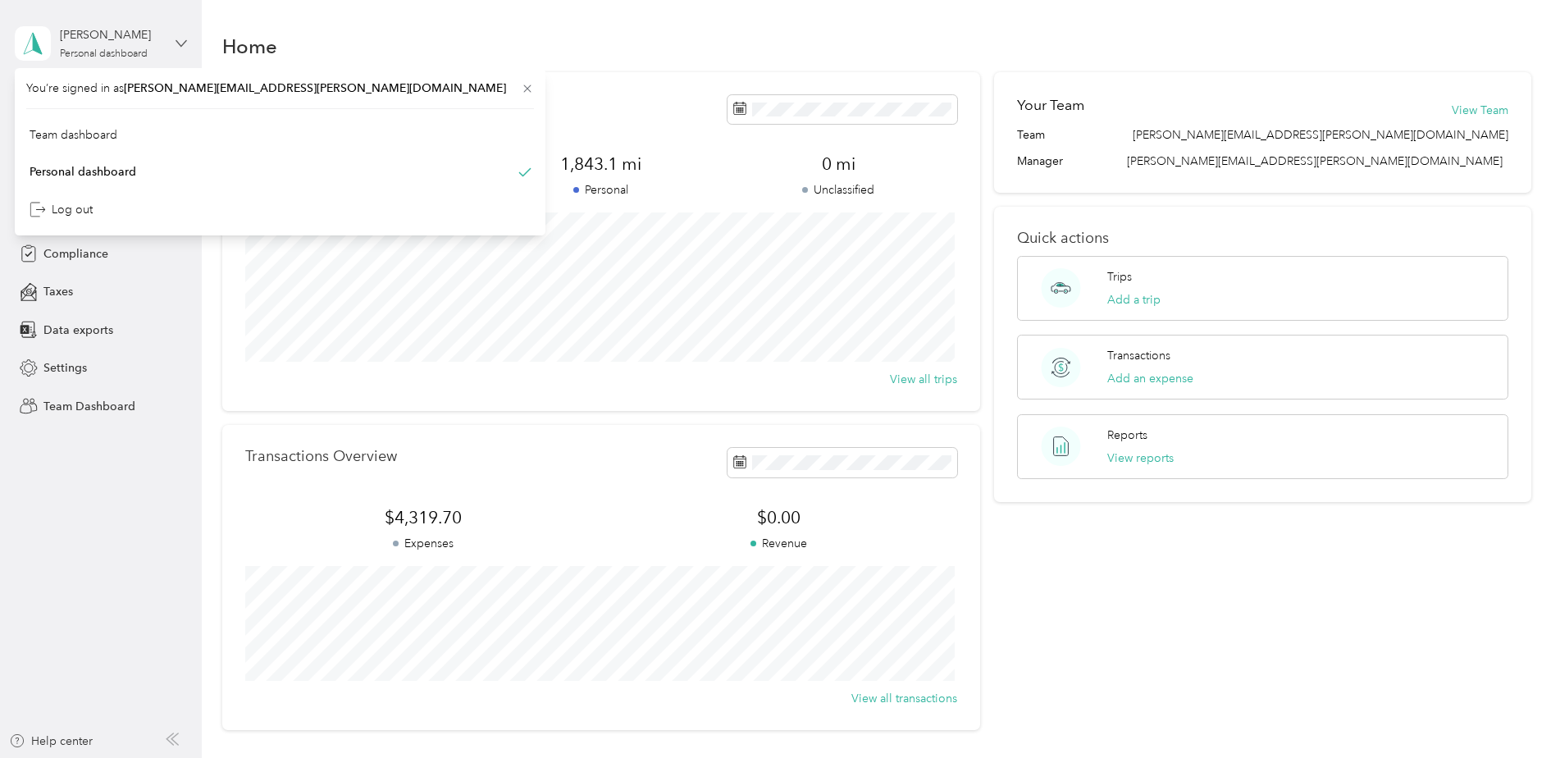
click at [178, 42] on icon at bounding box center [181, 43] width 10 height 6
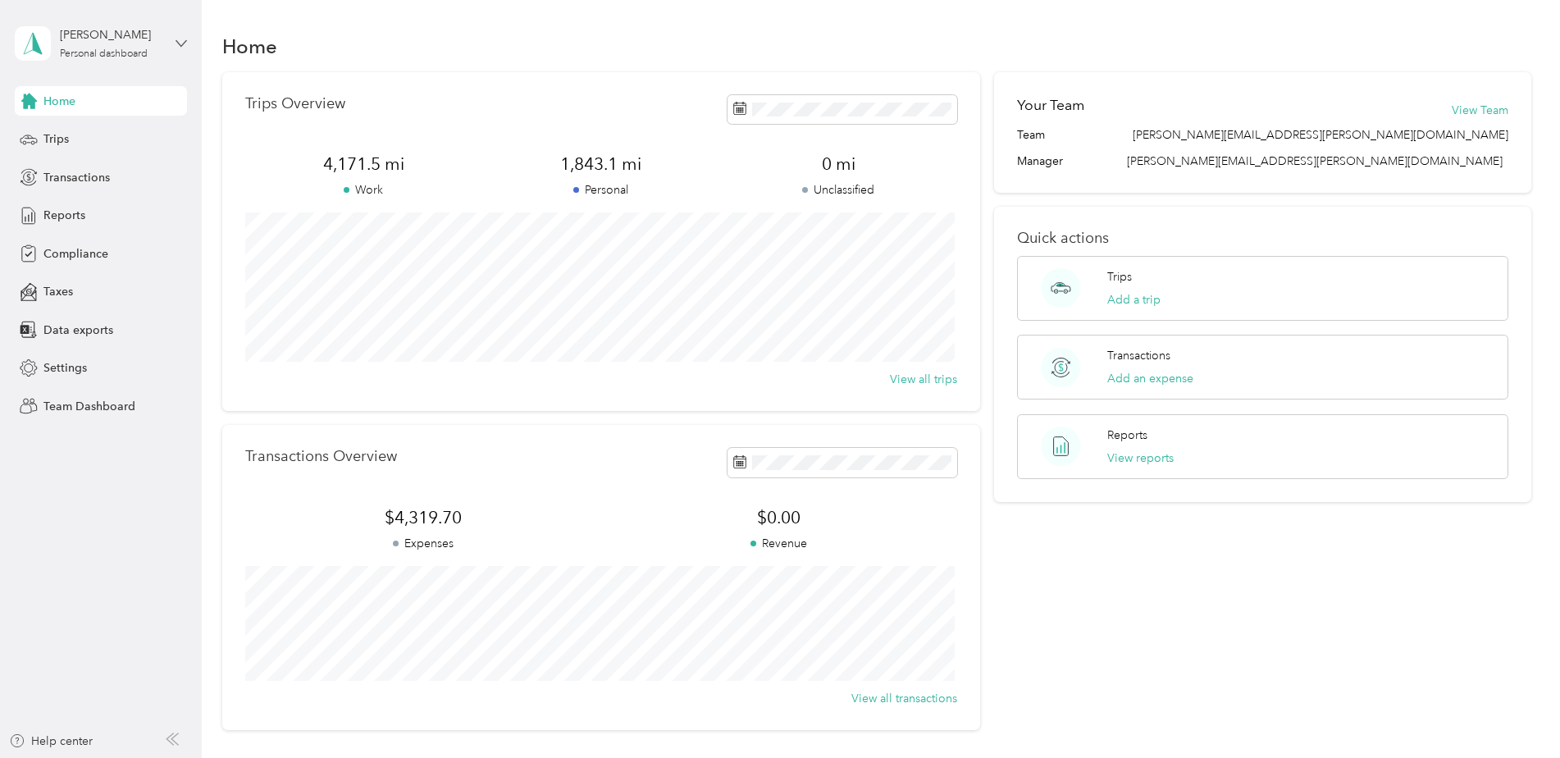
click at [179, 39] on icon at bounding box center [180, 43] width 11 height 11
click at [71, 207] on div "Log out" at bounding box center [61, 209] width 63 height 17
